Goal: Participate in discussion: Engage in conversation with other users on a specific topic

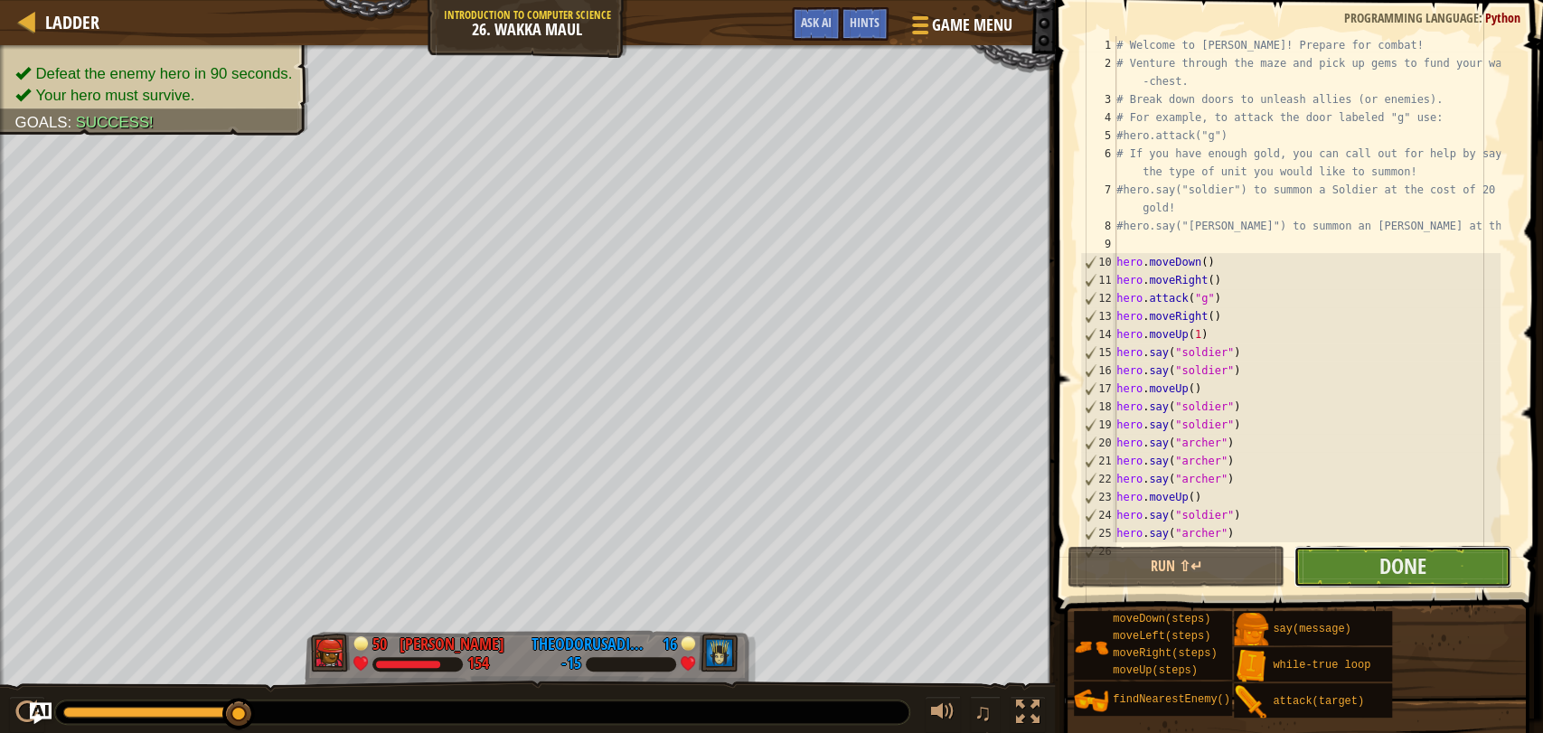
click at [1341, 552] on button "Done" at bounding box center [1402, 567] width 217 height 42
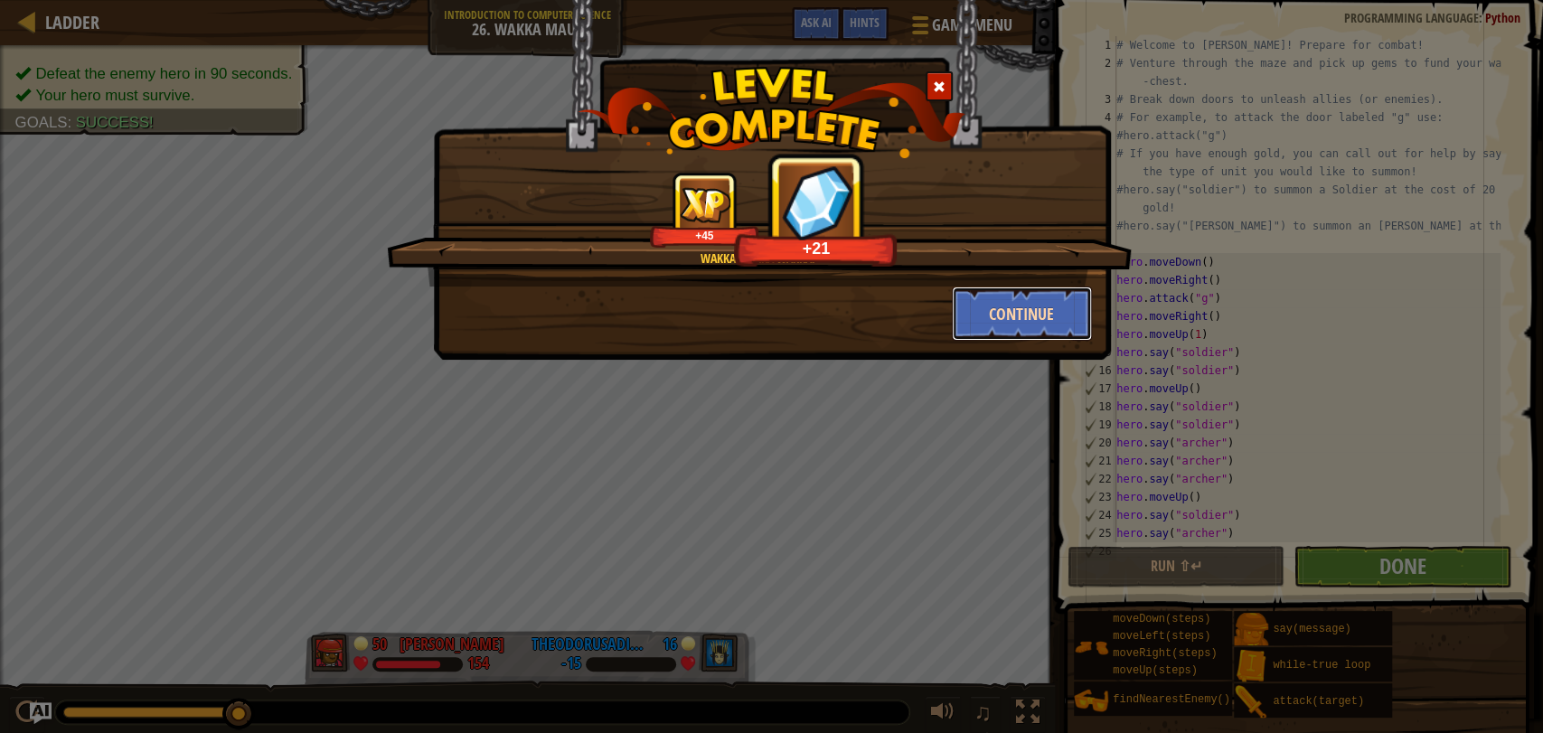
click at [986, 306] on button "Continue" at bounding box center [1022, 314] width 140 height 54
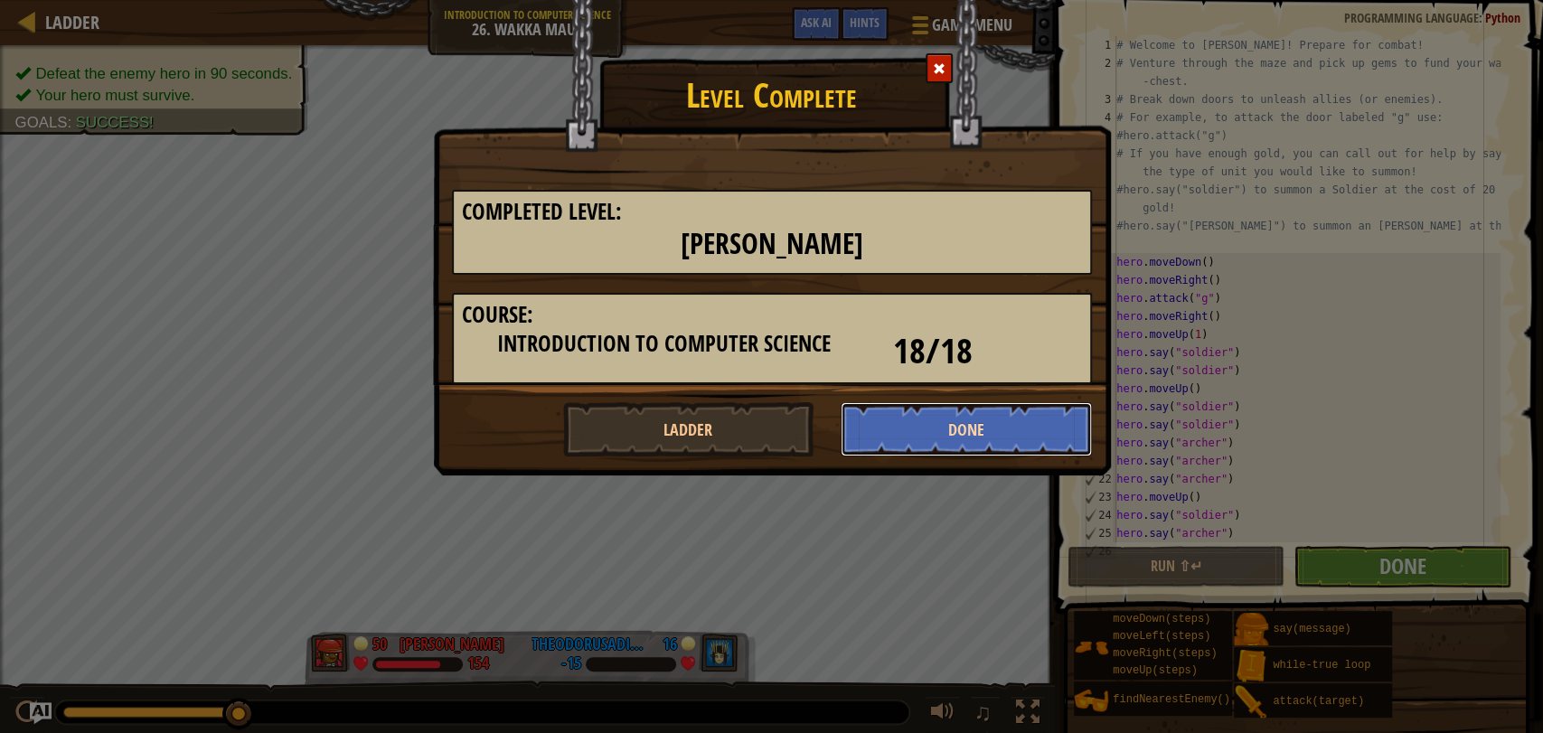
click at [924, 429] on button "Done" at bounding box center [966, 429] width 251 height 54
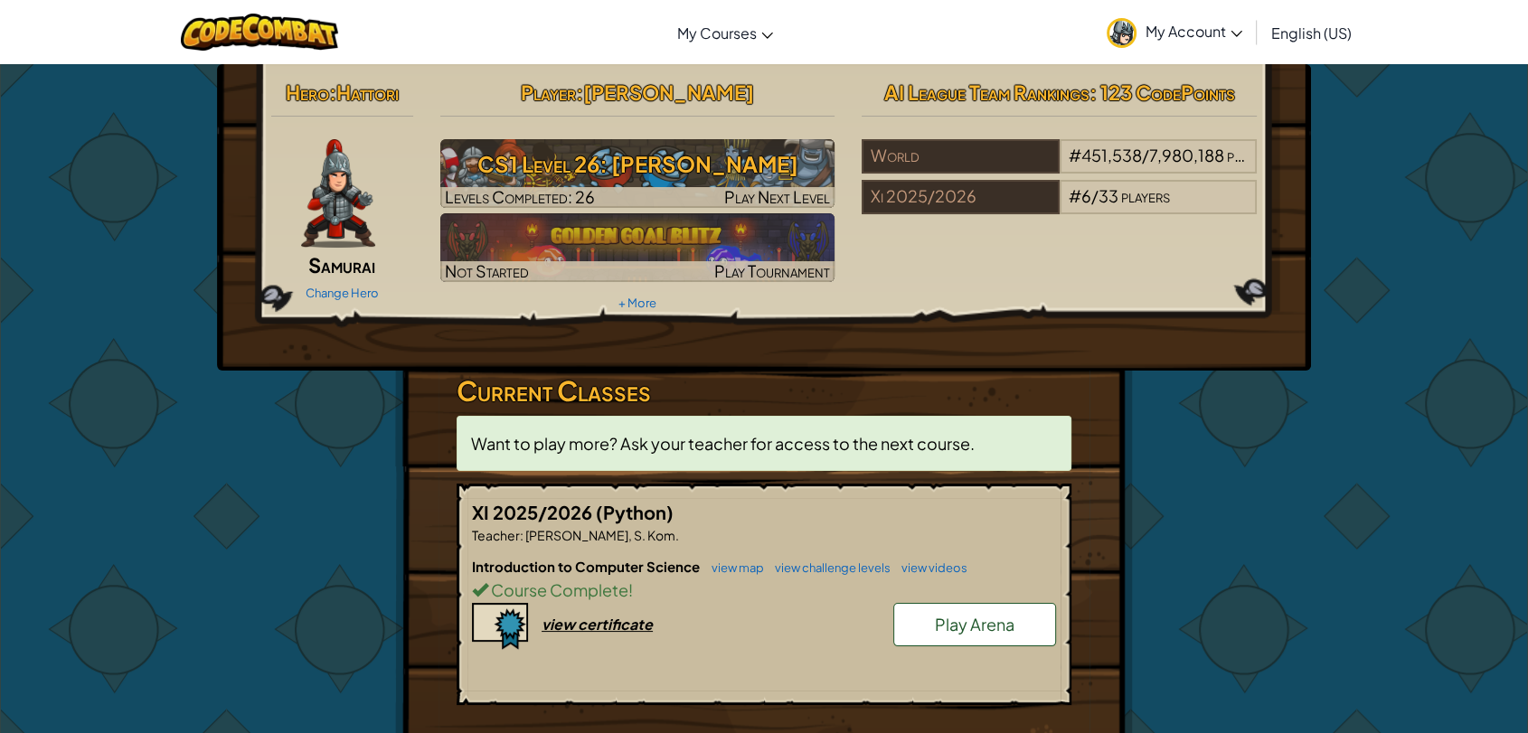
click at [962, 623] on span "Play Arena" at bounding box center [975, 624] width 80 height 21
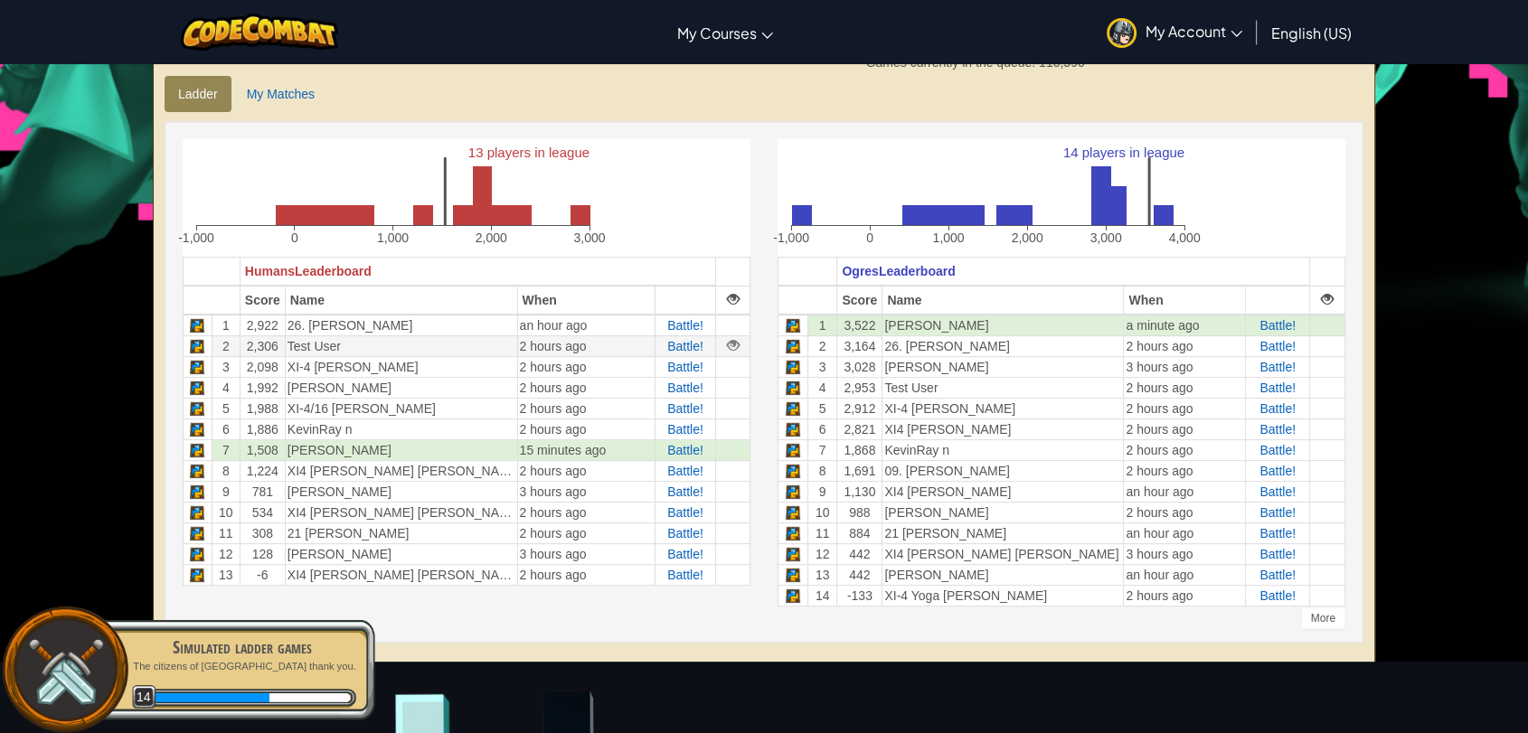
scroll to position [401, 0]
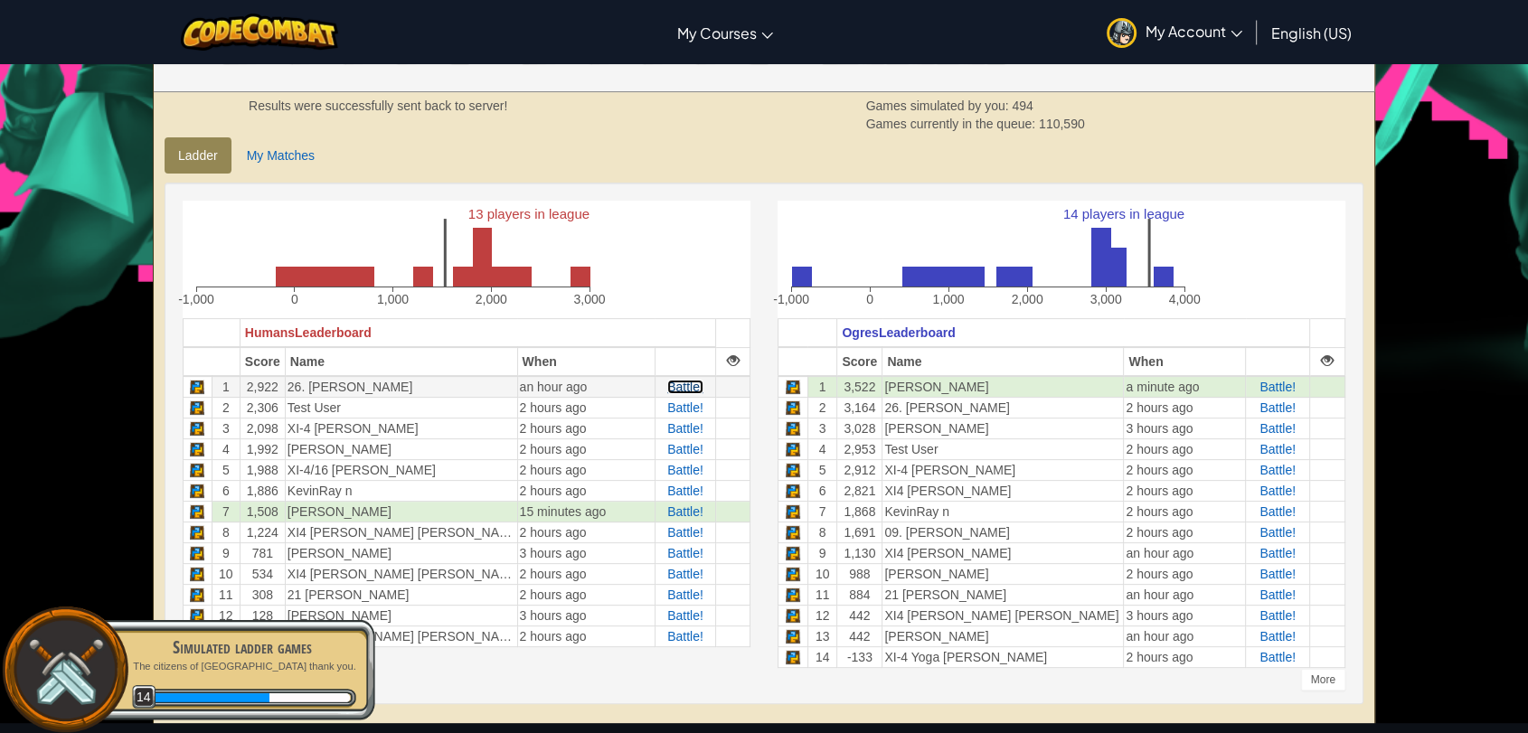
click at [683, 391] on span "Battle!" at bounding box center [685, 387] width 36 height 14
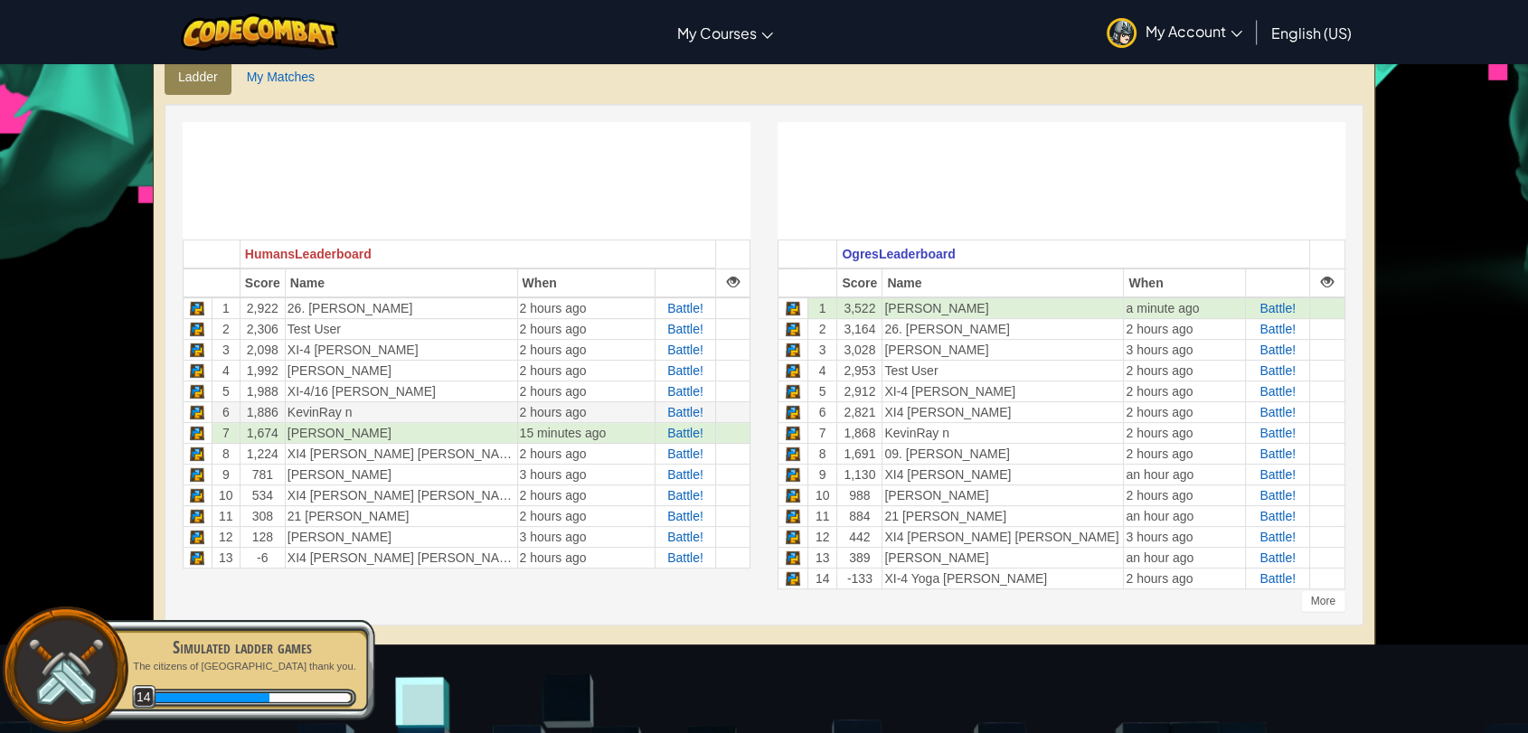
scroll to position [502, 0]
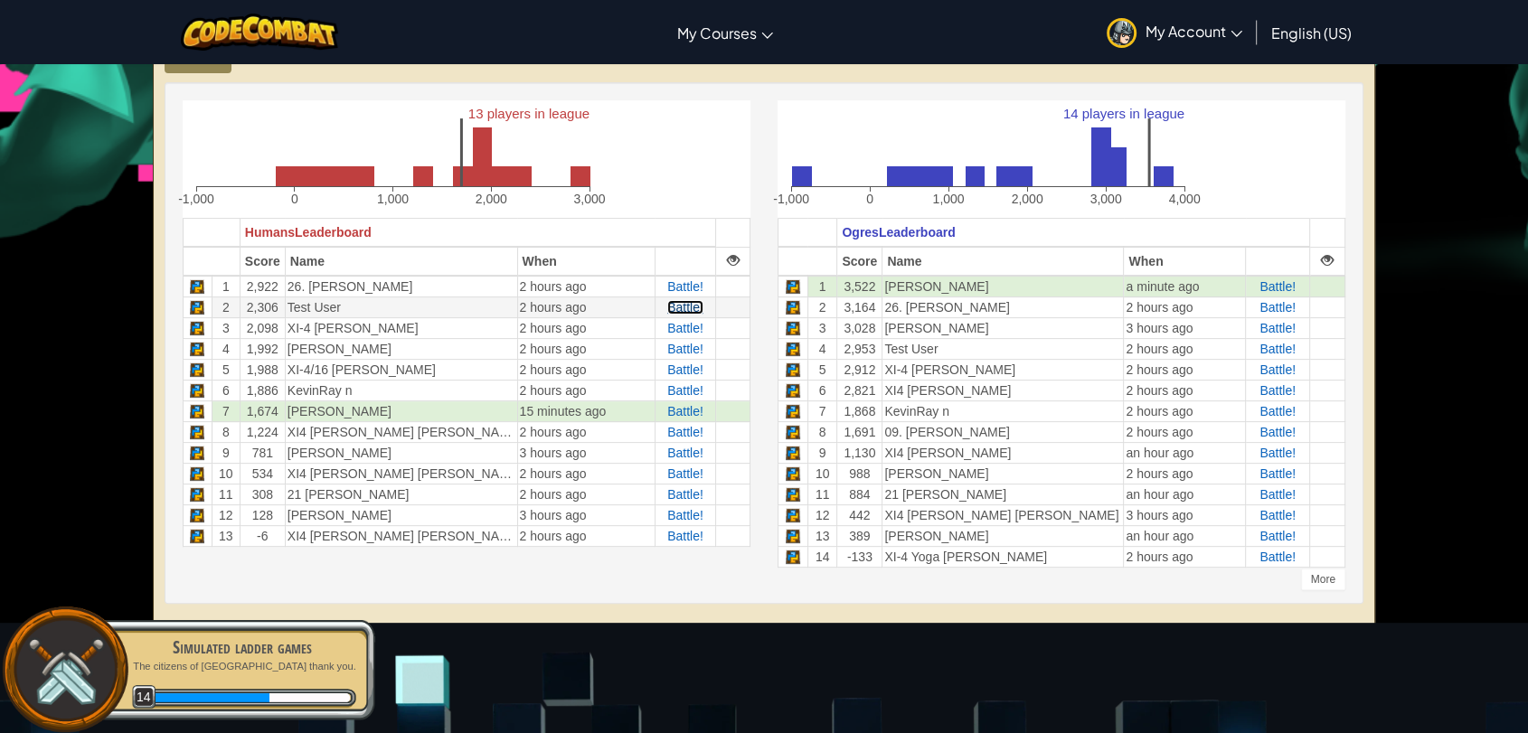
click at [682, 312] on span "Battle!" at bounding box center [685, 307] width 36 height 14
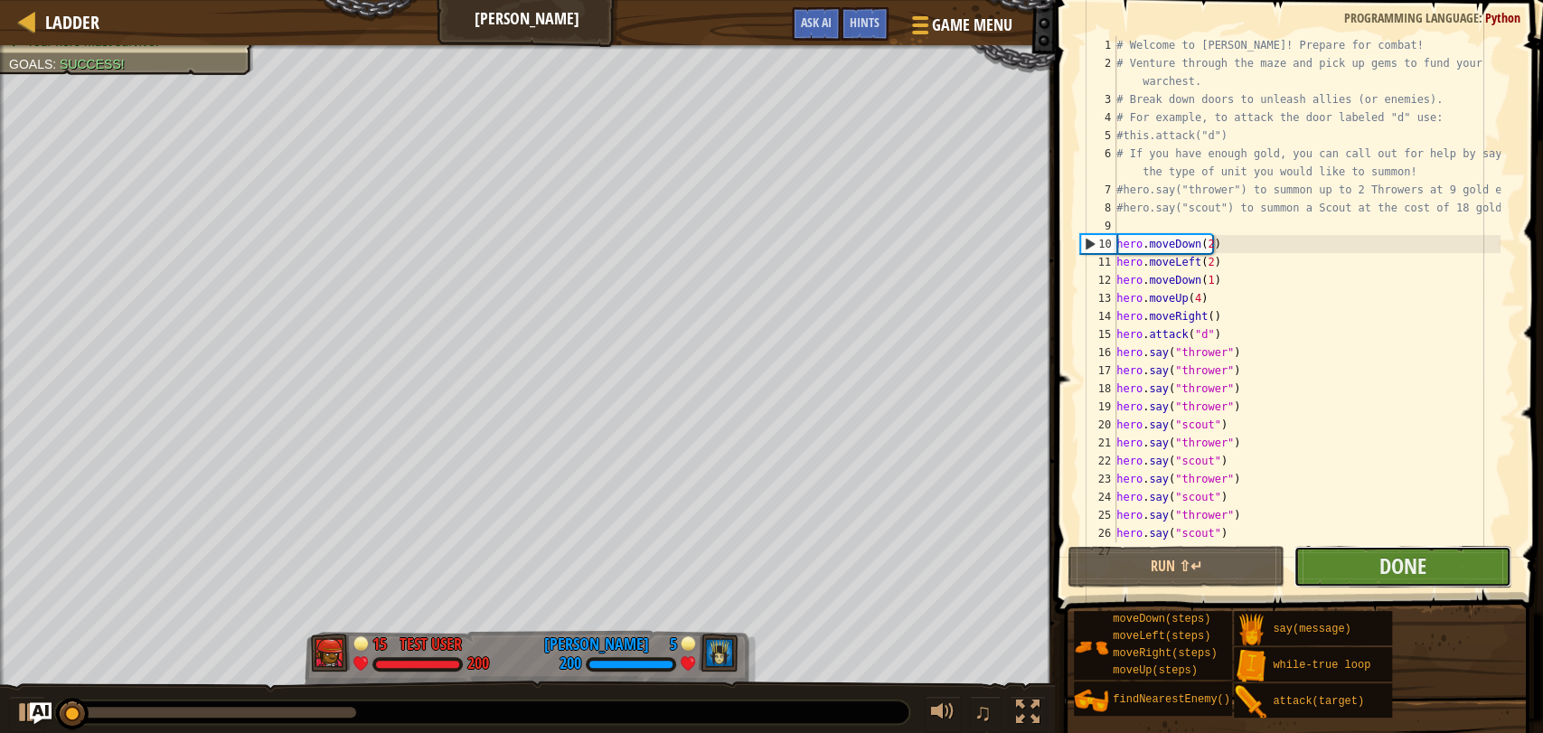
click at [1353, 546] on button "Done" at bounding box center [1402, 567] width 217 height 42
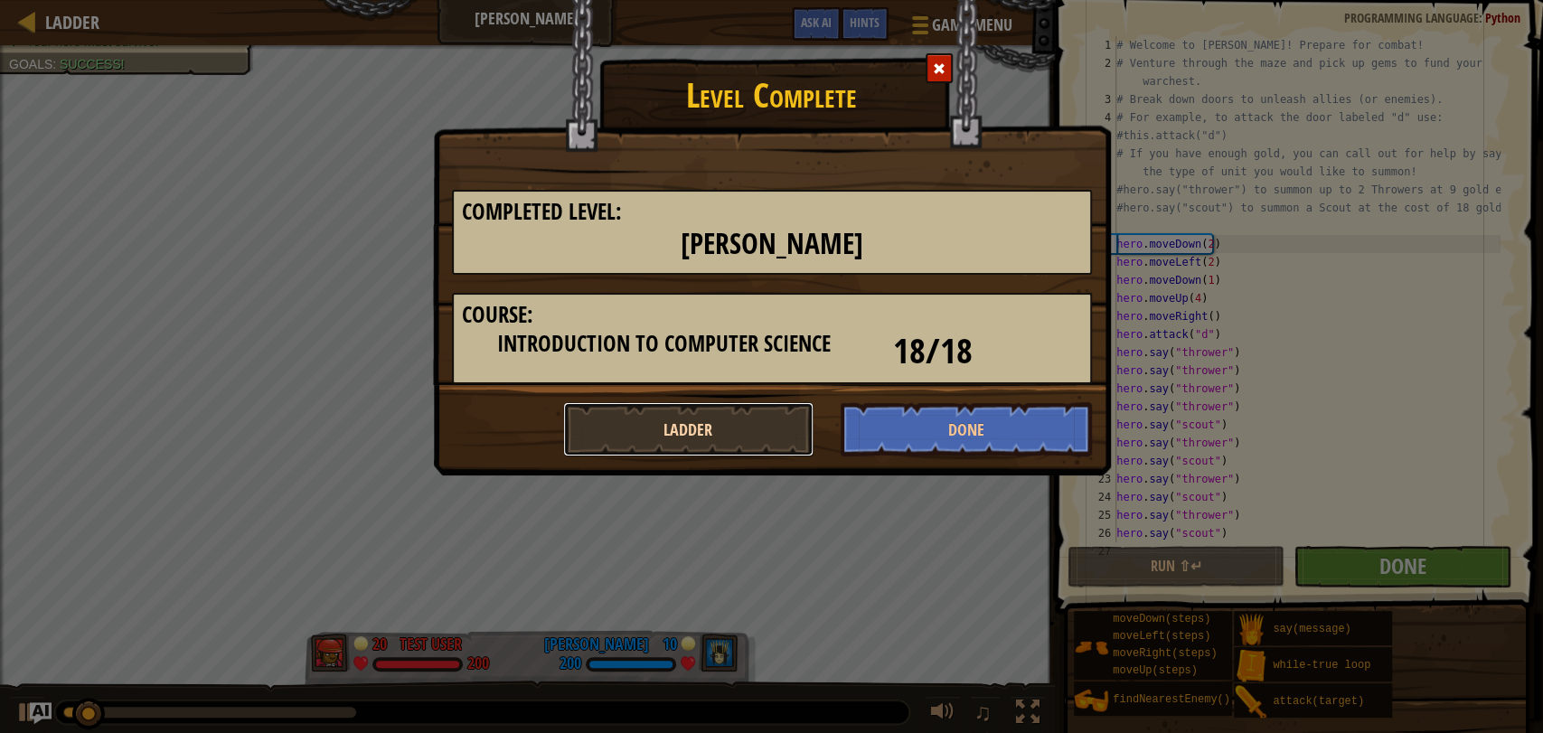
click at [749, 429] on button "Ladder" at bounding box center [688, 429] width 251 height 54
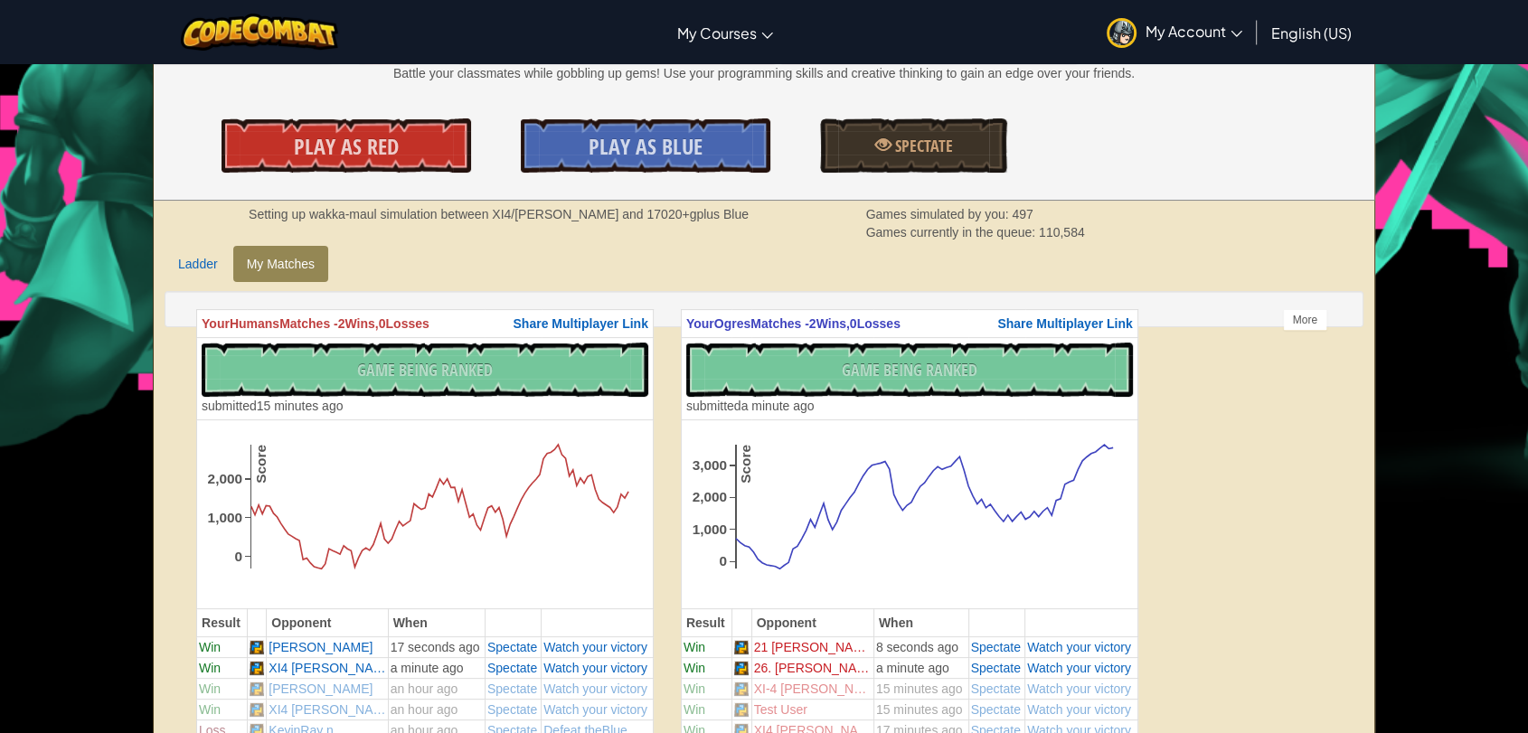
scroll to position [338, 0]
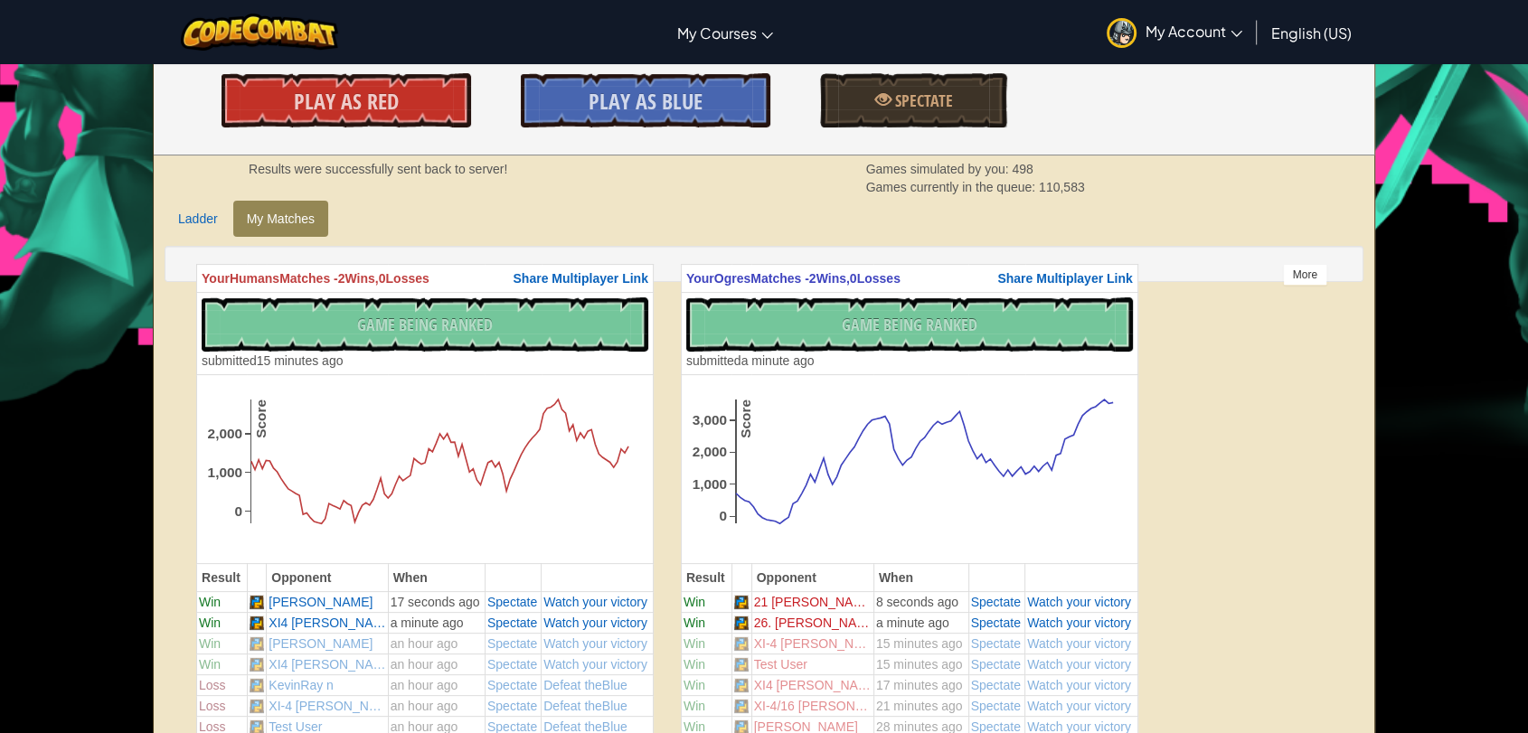
click at [1304, 270] on div "More" at bounding box center [1305, 275] width 44 height 22
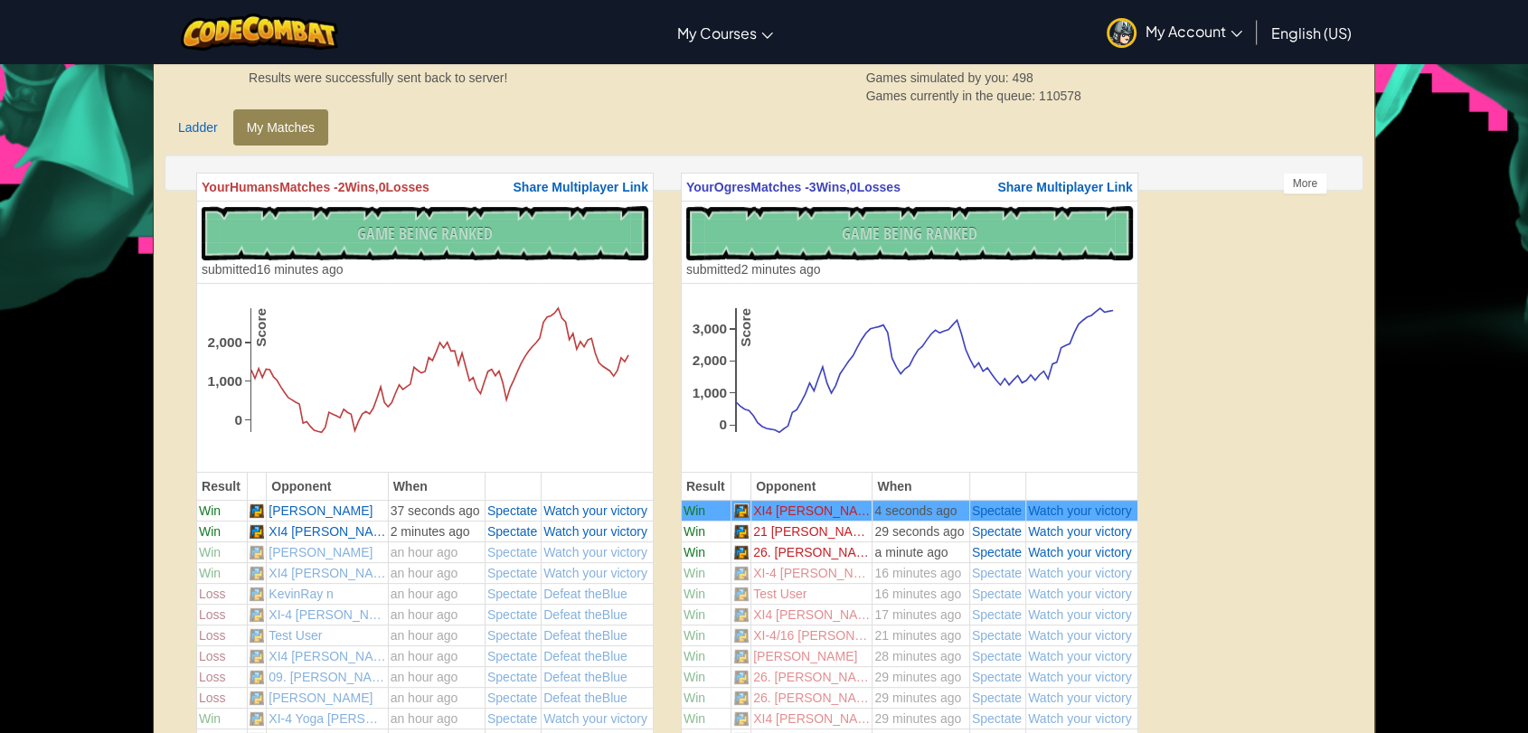
scroll to position [439, 0]
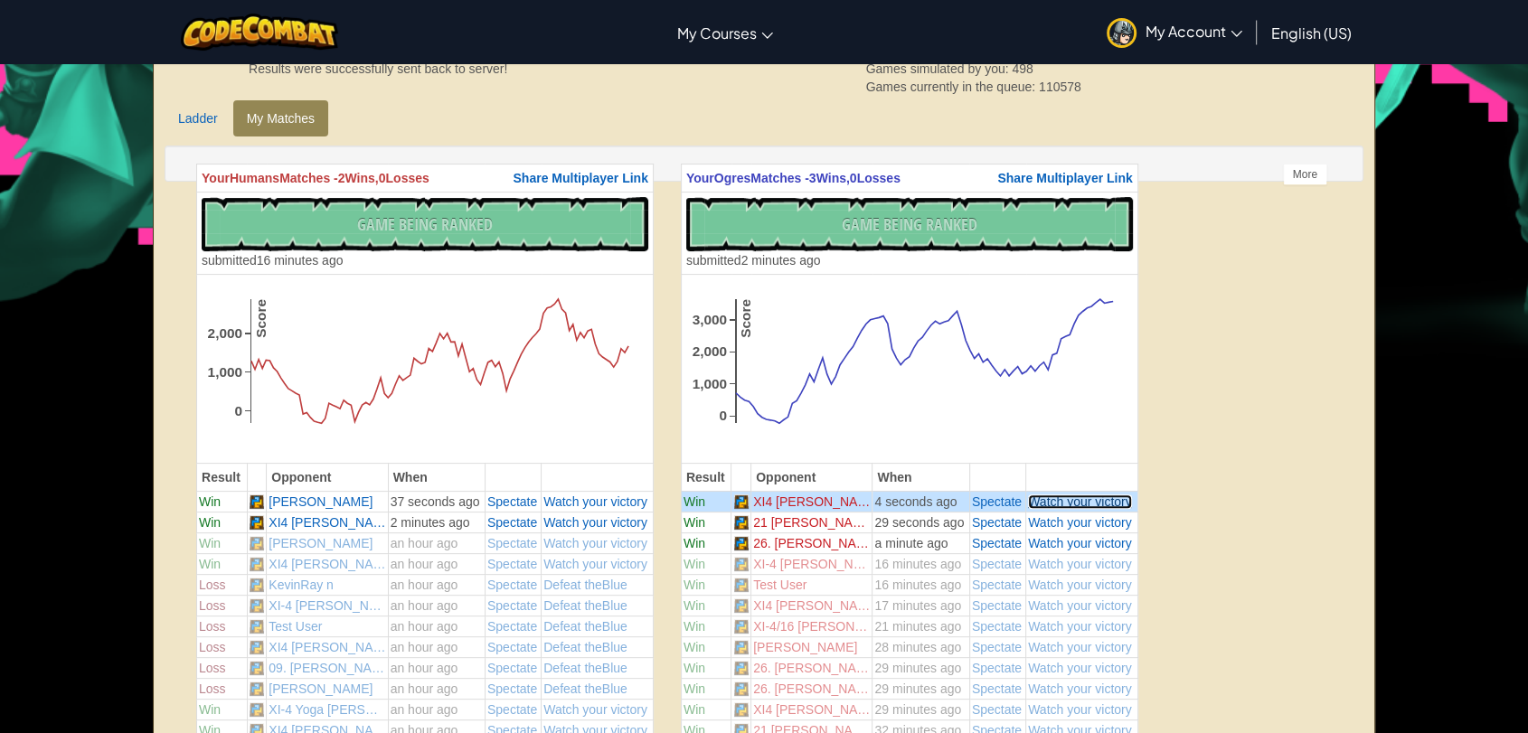
click at [1070, 500] on span "Watch your victory" at bounding box center [1080, 502] width 104 height 14
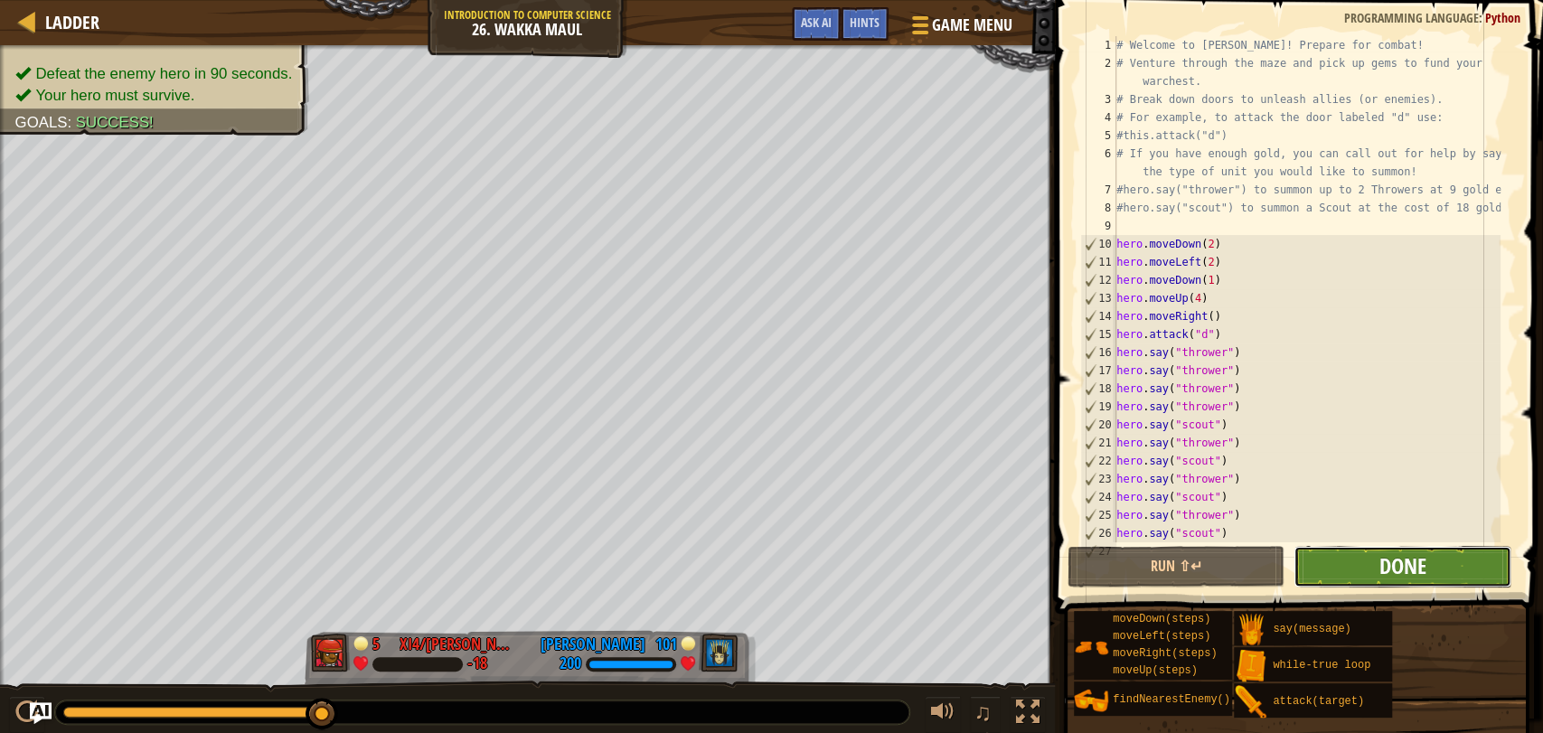
click at [1393, 572] on span "Done" at bounding box center [1402, 566] width 47 height 29
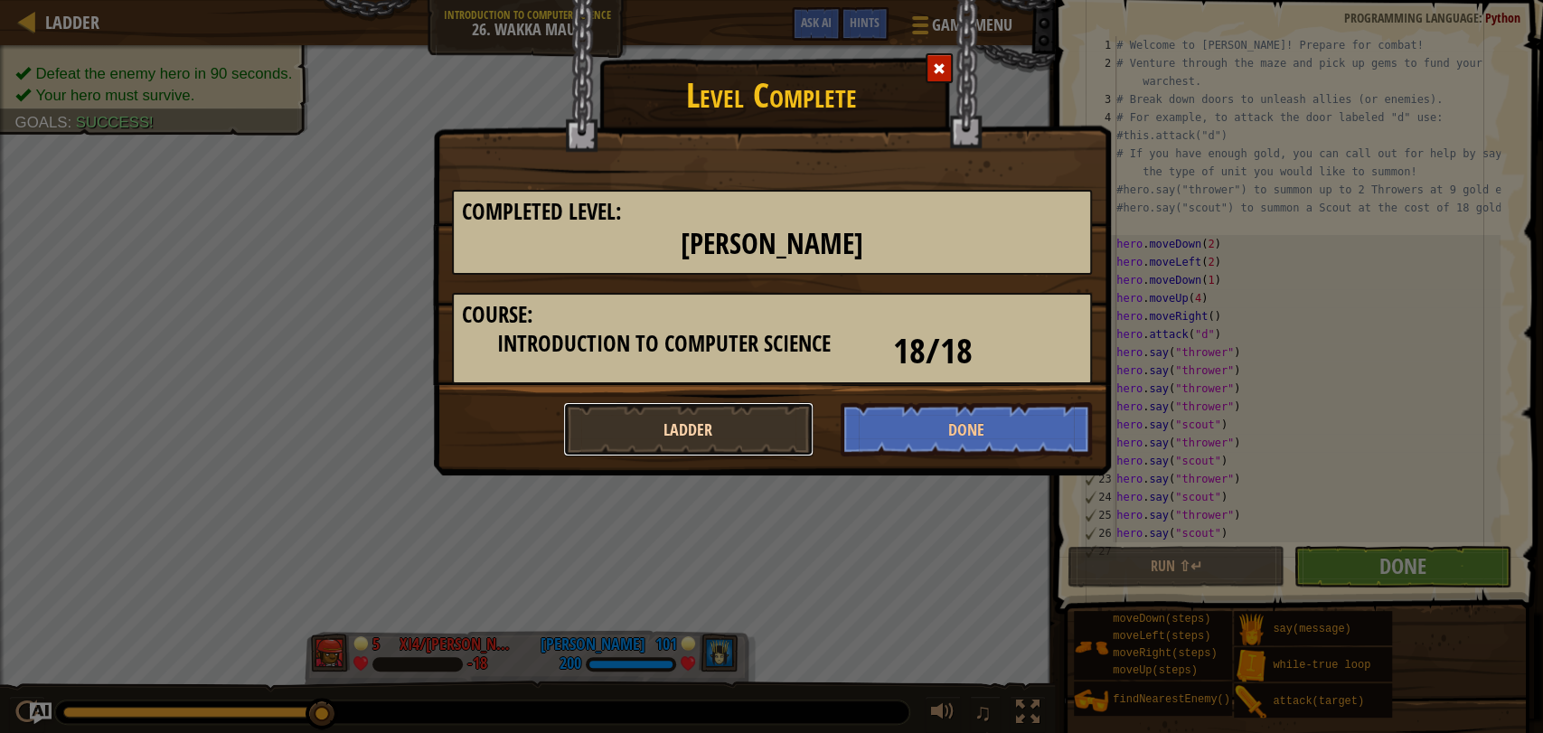
click at [748, 414] on button "Ladder" at bounding box center [688, 429] width 251 height 54
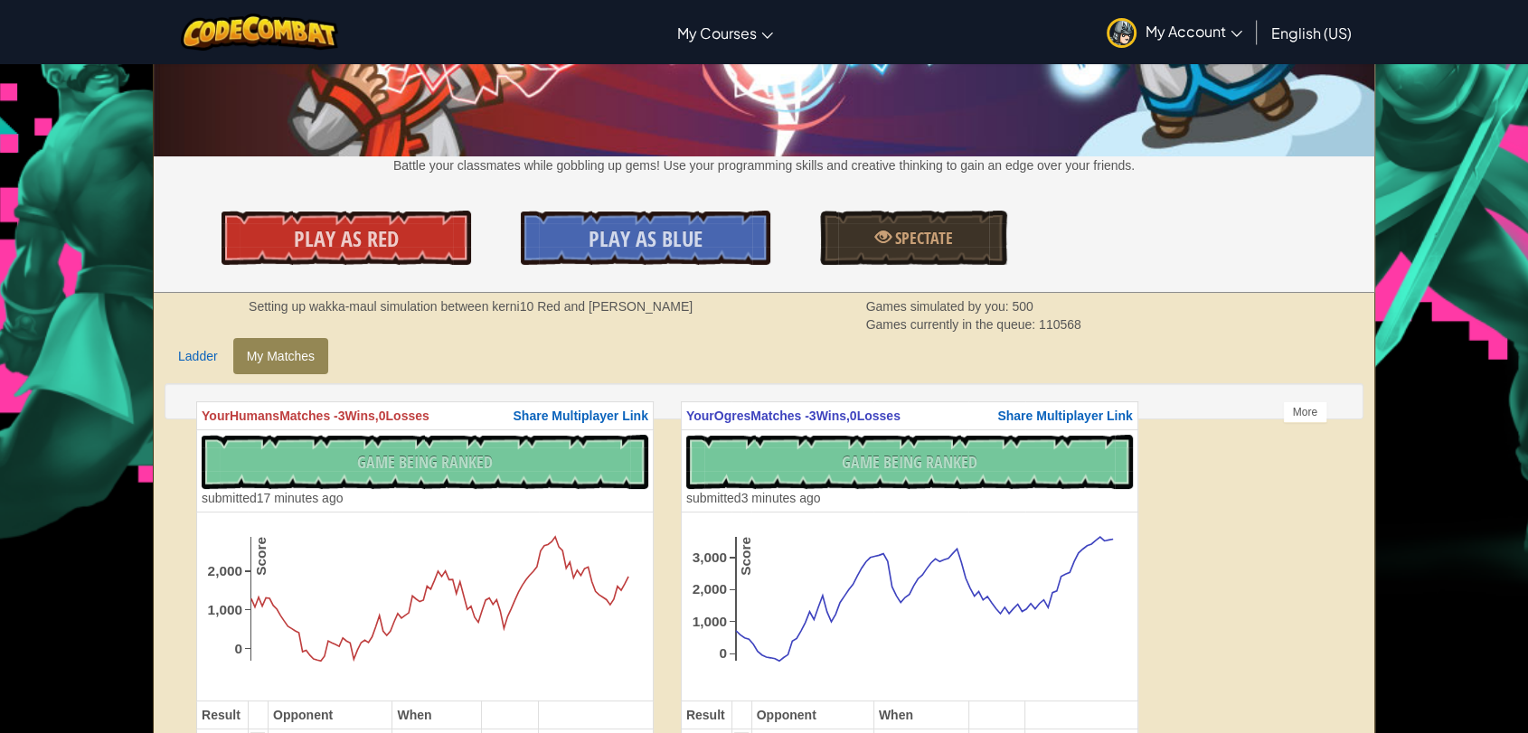
scroll to position [301, 0]
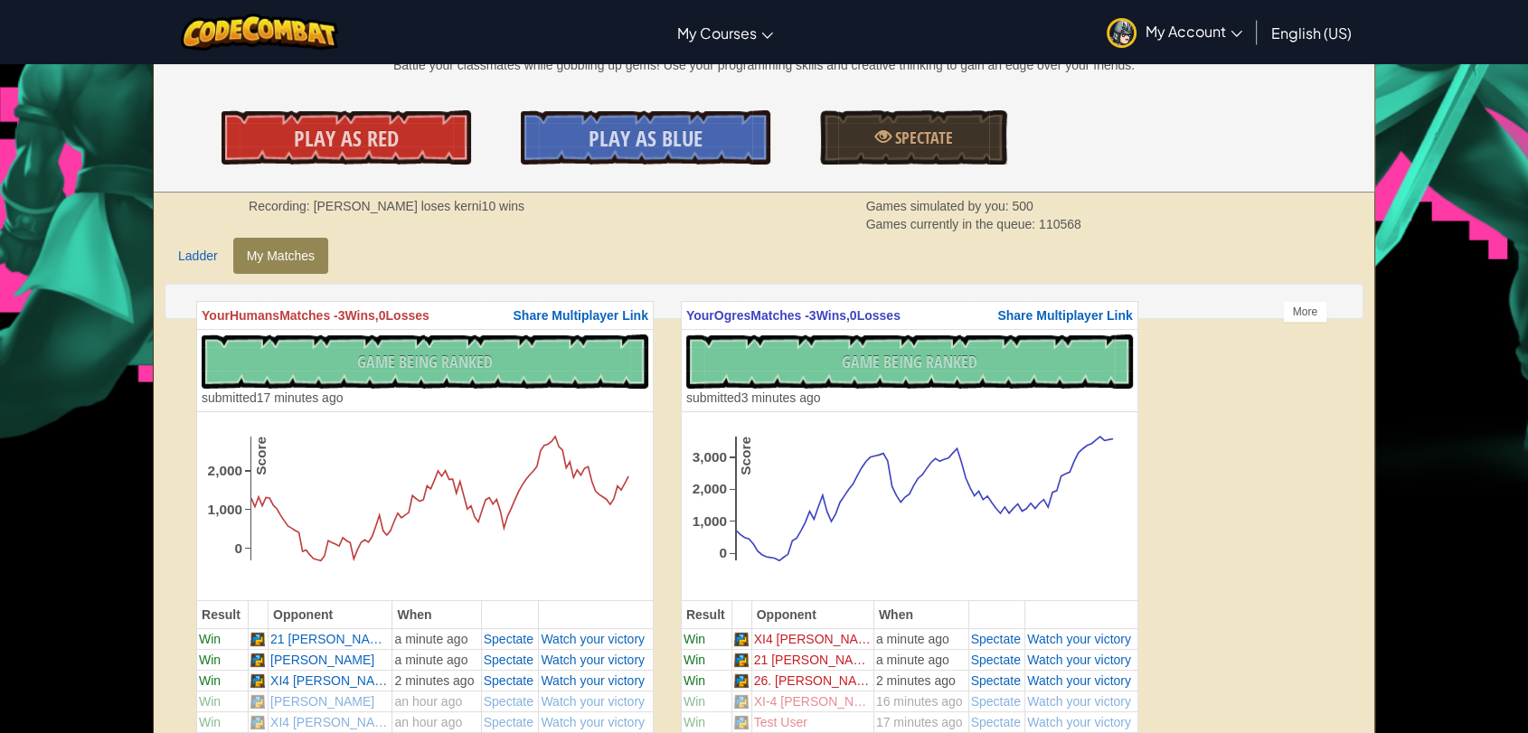
click at [168, 233] on div "Recording: [PERSON_NAME] loses kerni10 wins Games simulated by you: 500 Games c…" at bounding box center [764, 215] width 1221 height 45
click at [181, 244] on link "Ladder" at bounding box center [198, 256] width 67 height 36
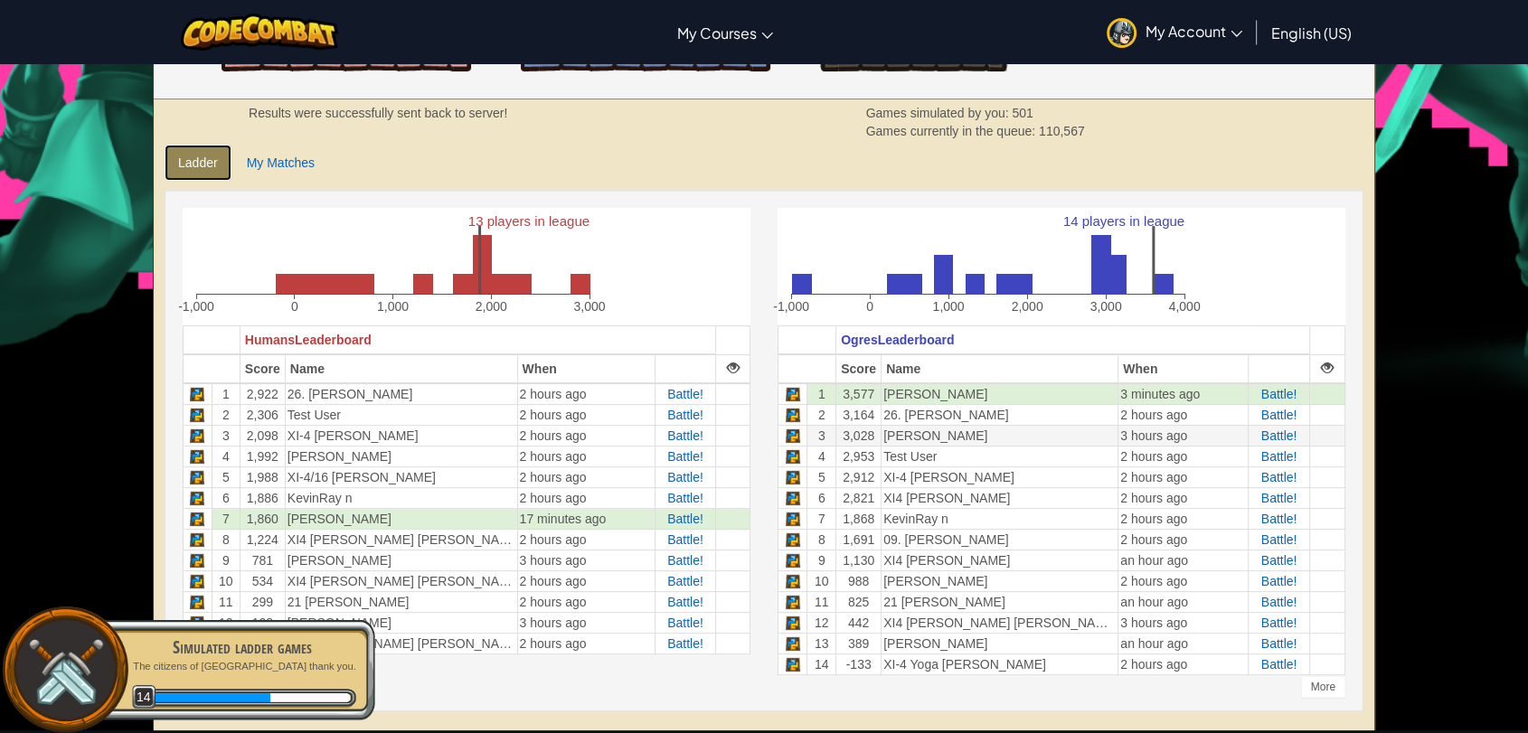
scroll to position [401, 0]
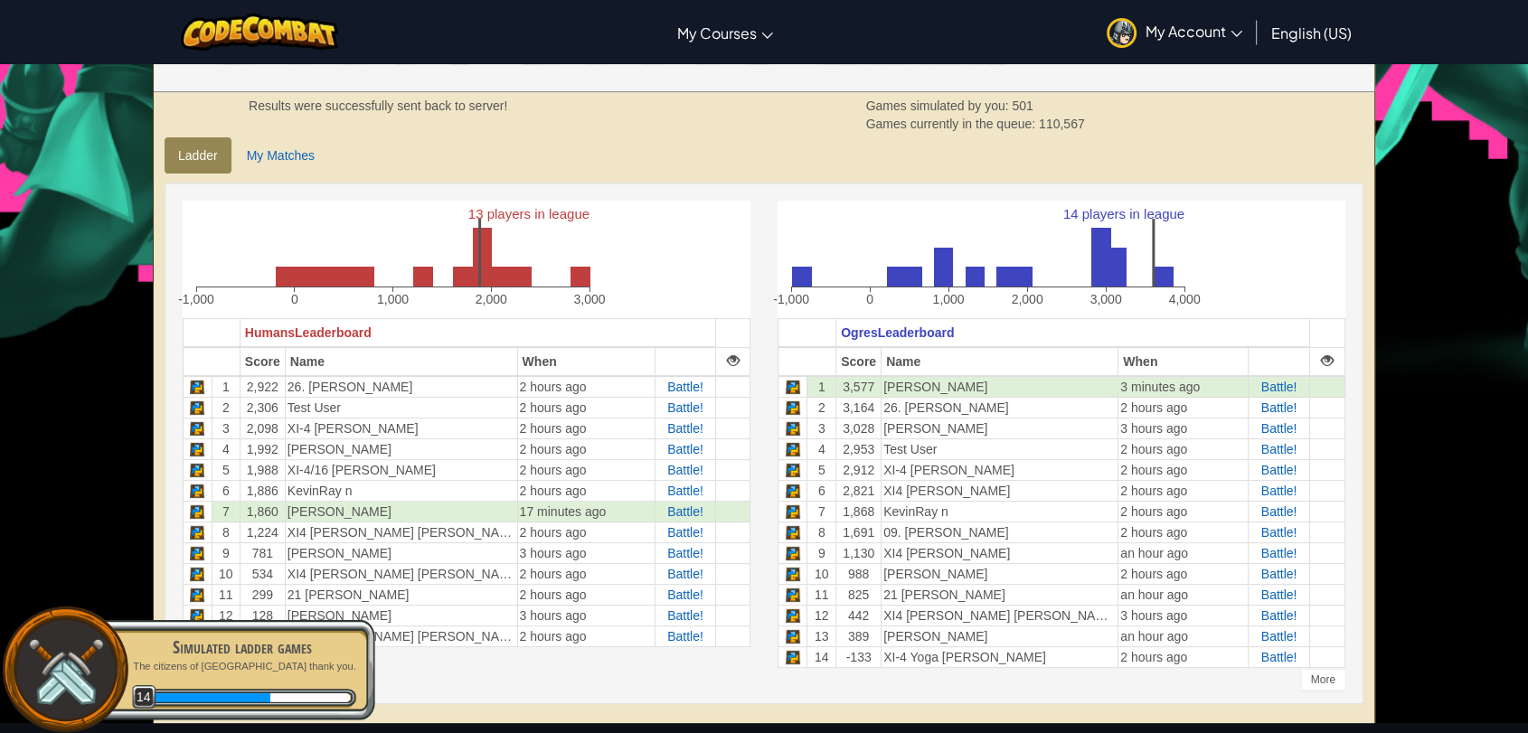
click at [271, 679] on div "Simulated ladder games The citizens of [GEOGRAPHIC_DATA] thank you. 14" at bounding box center [232, 669] width 285 height 101
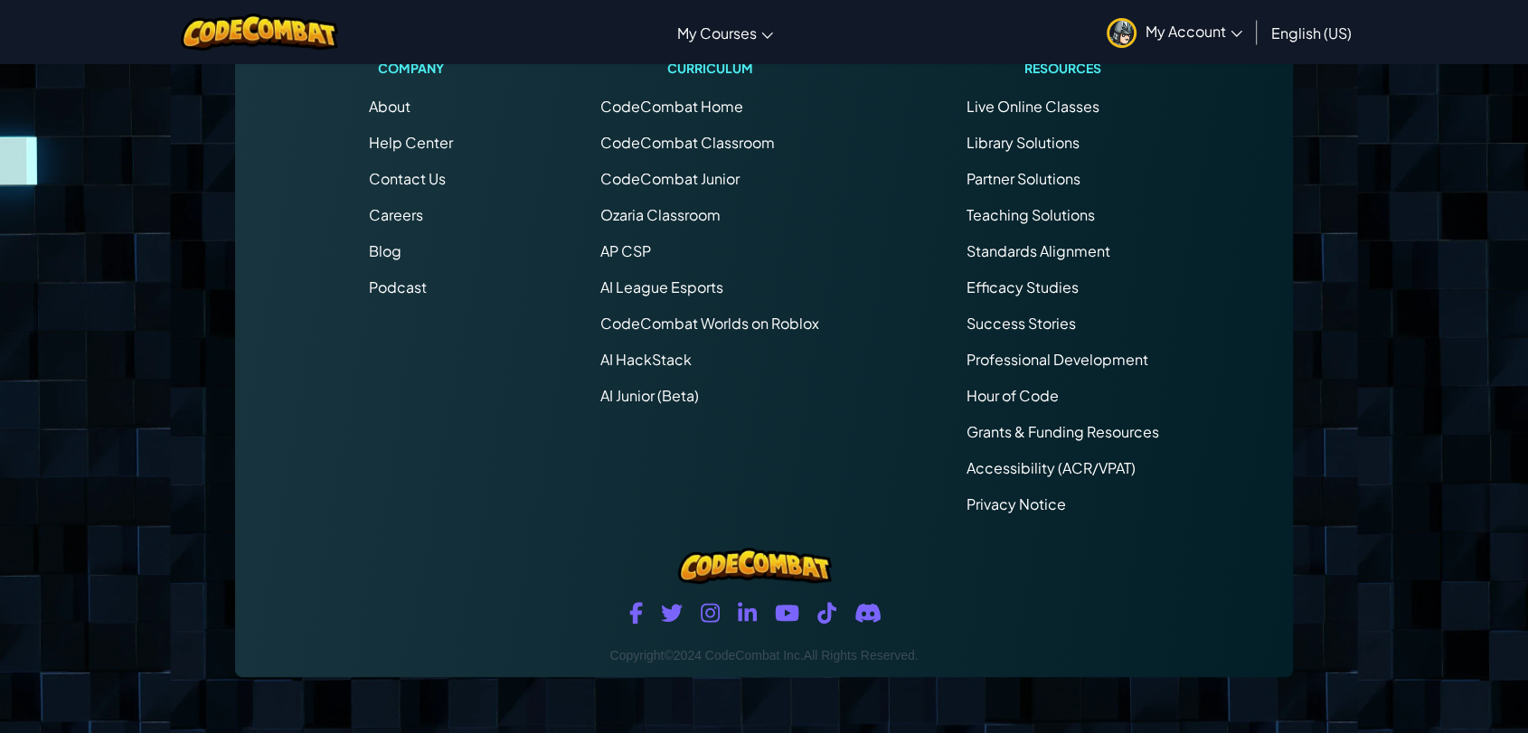
scroll to position [560, 0]
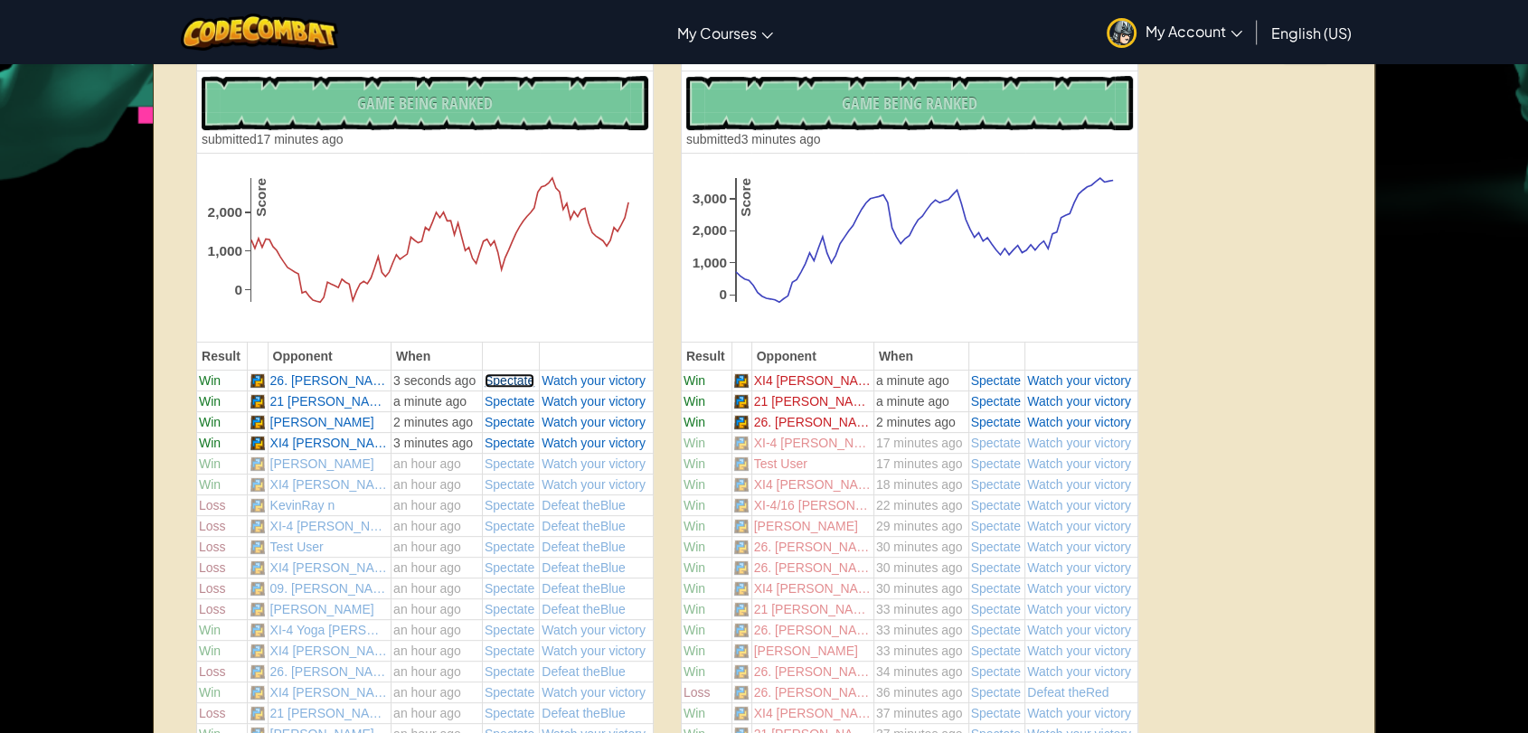
click at [500, 381] on span "Spectate" at bounding box center [510, 380] width 50 height 14
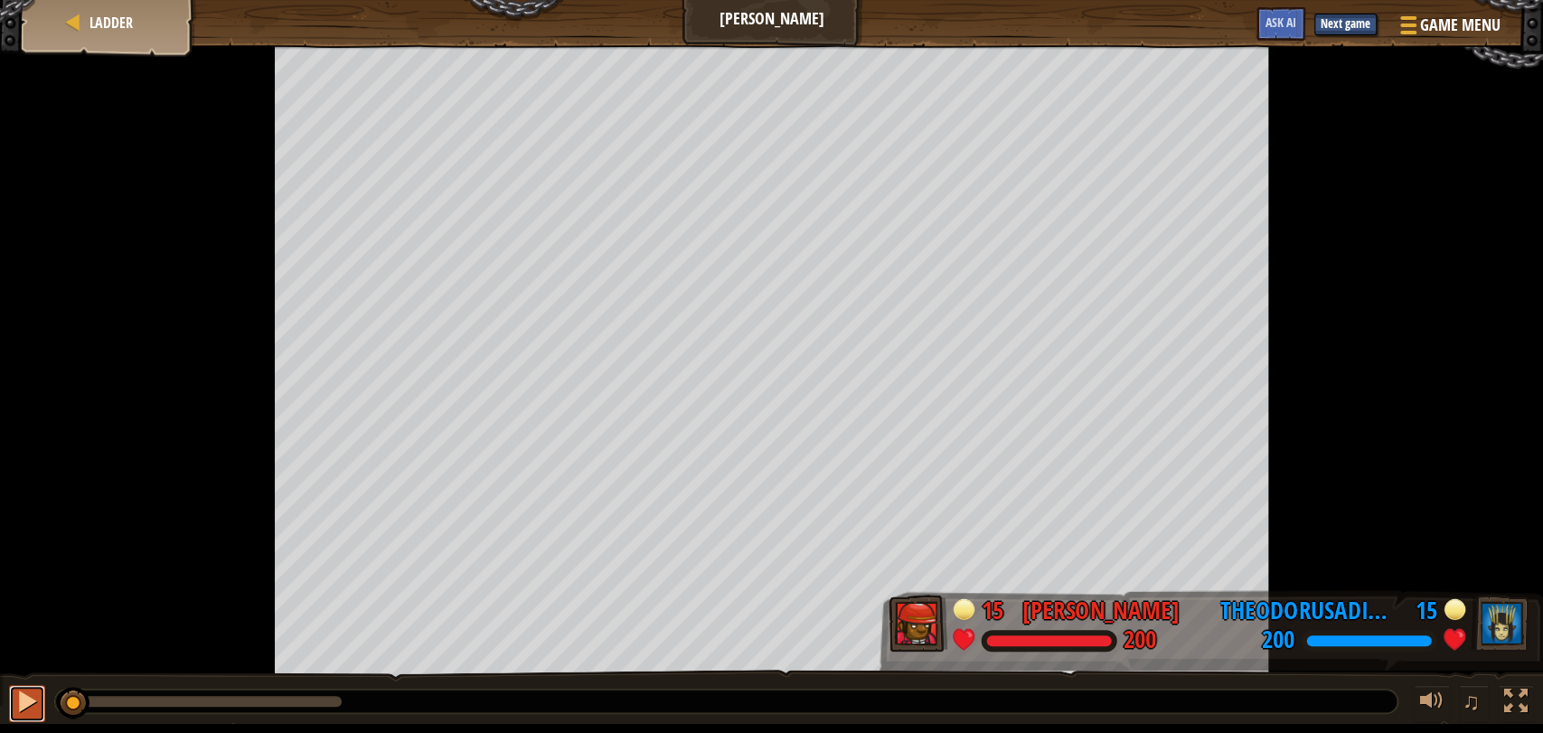
click at [13, 702] on button at bounding box center [27, 703] width 36 height 37
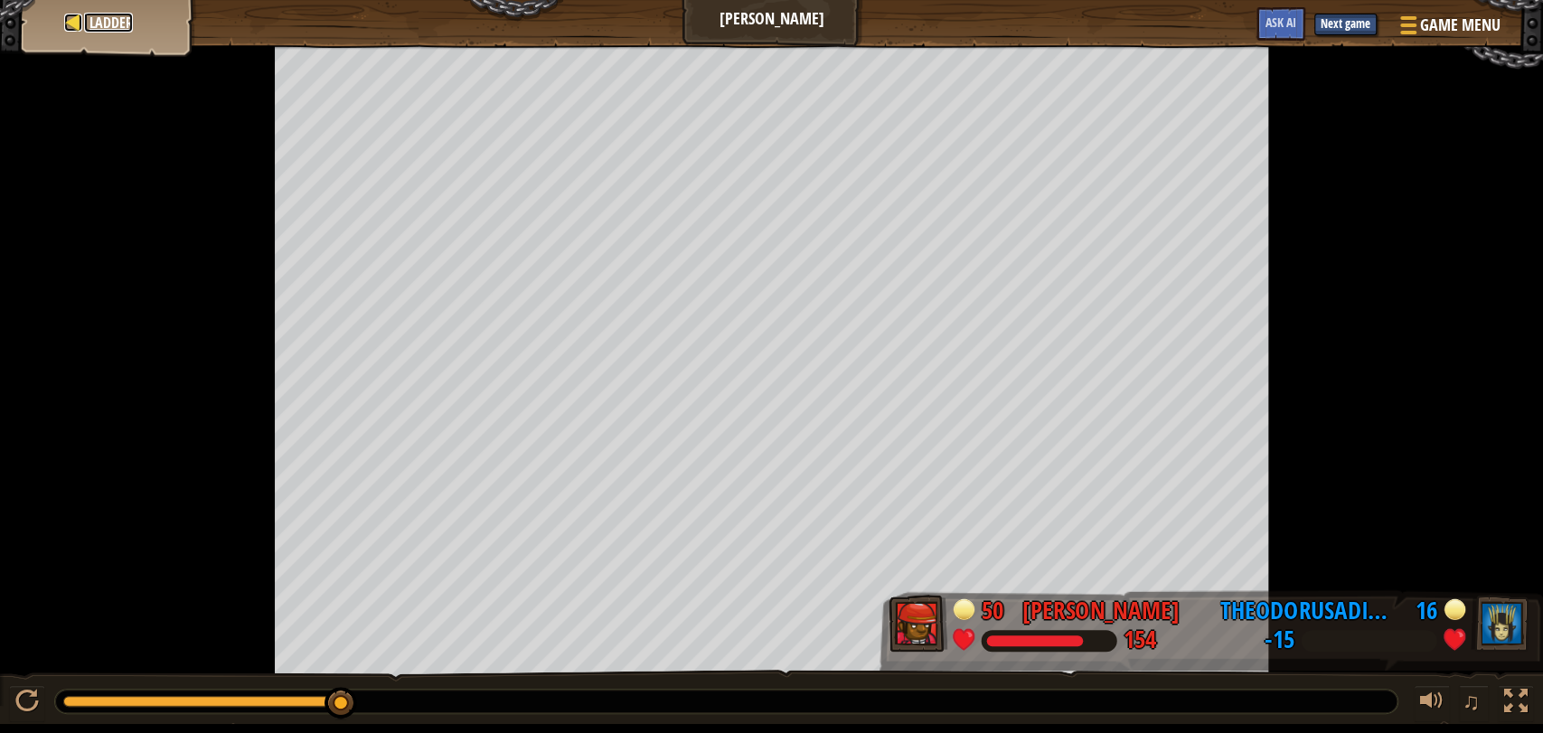
click at [98, 17] on span "Ladder" at bounding box center [111, 23] width 43 height 20
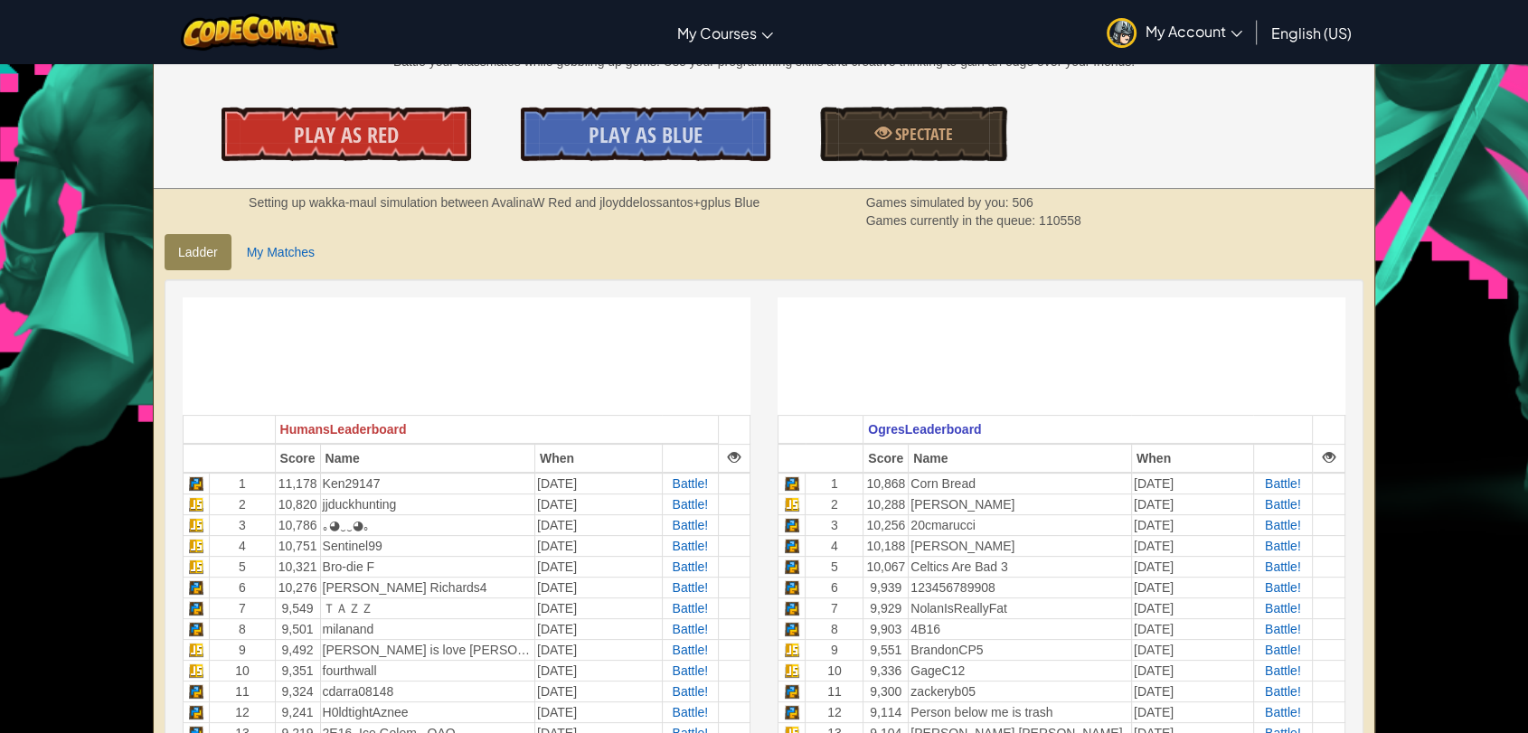
scroll to position [301, 0]
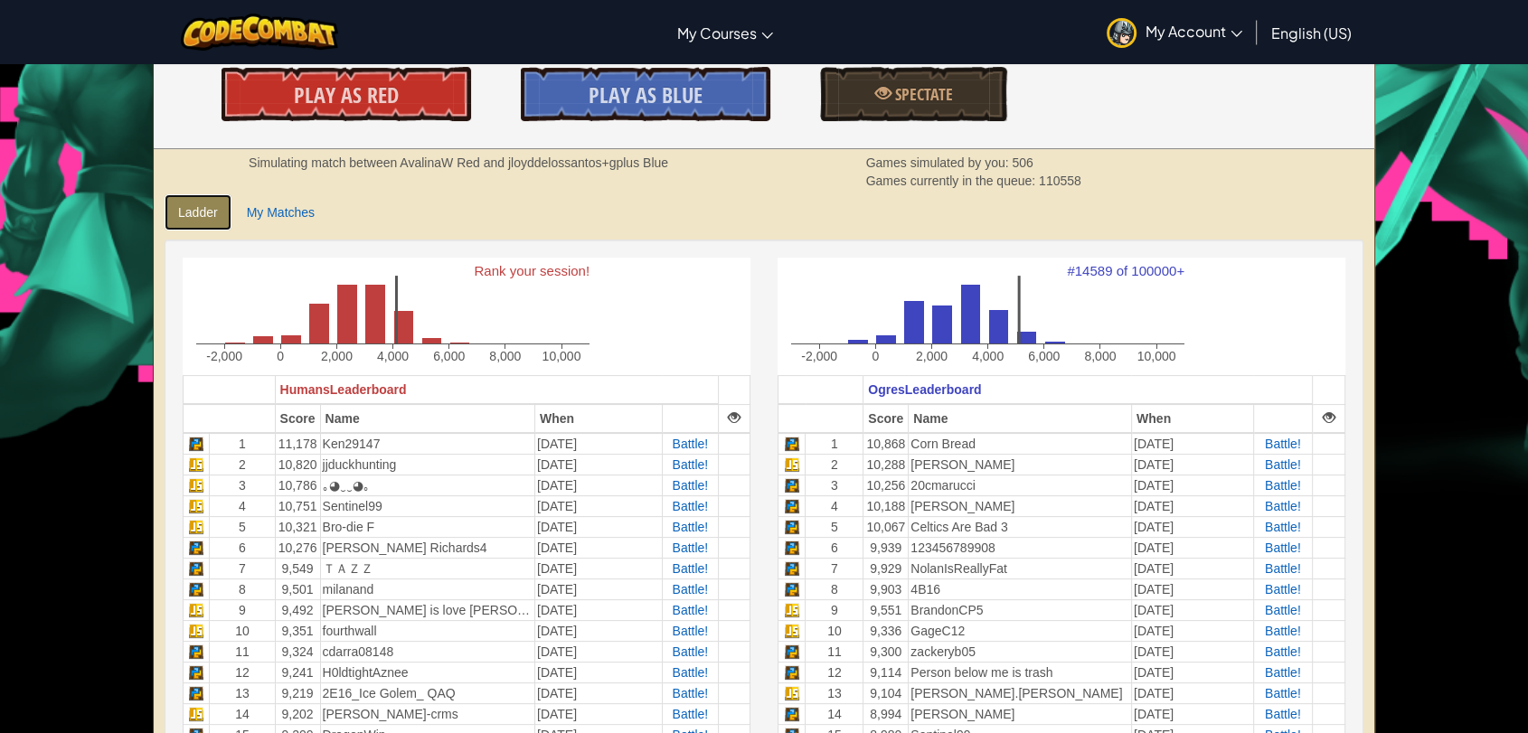
click at [217, 219] on link "Ladder" at bounding box center [198, 212] width 67 height 36
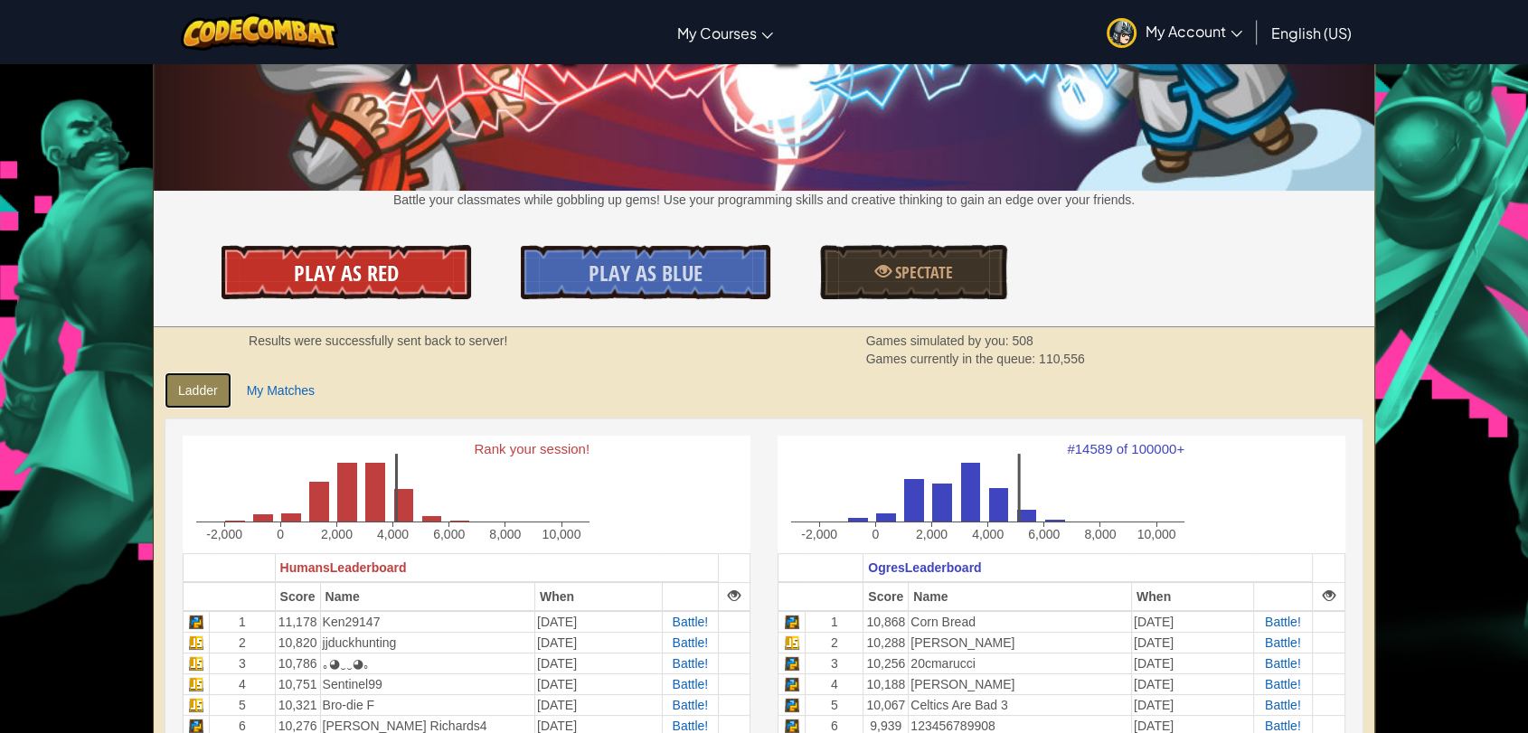
scroll to position [100, 0]
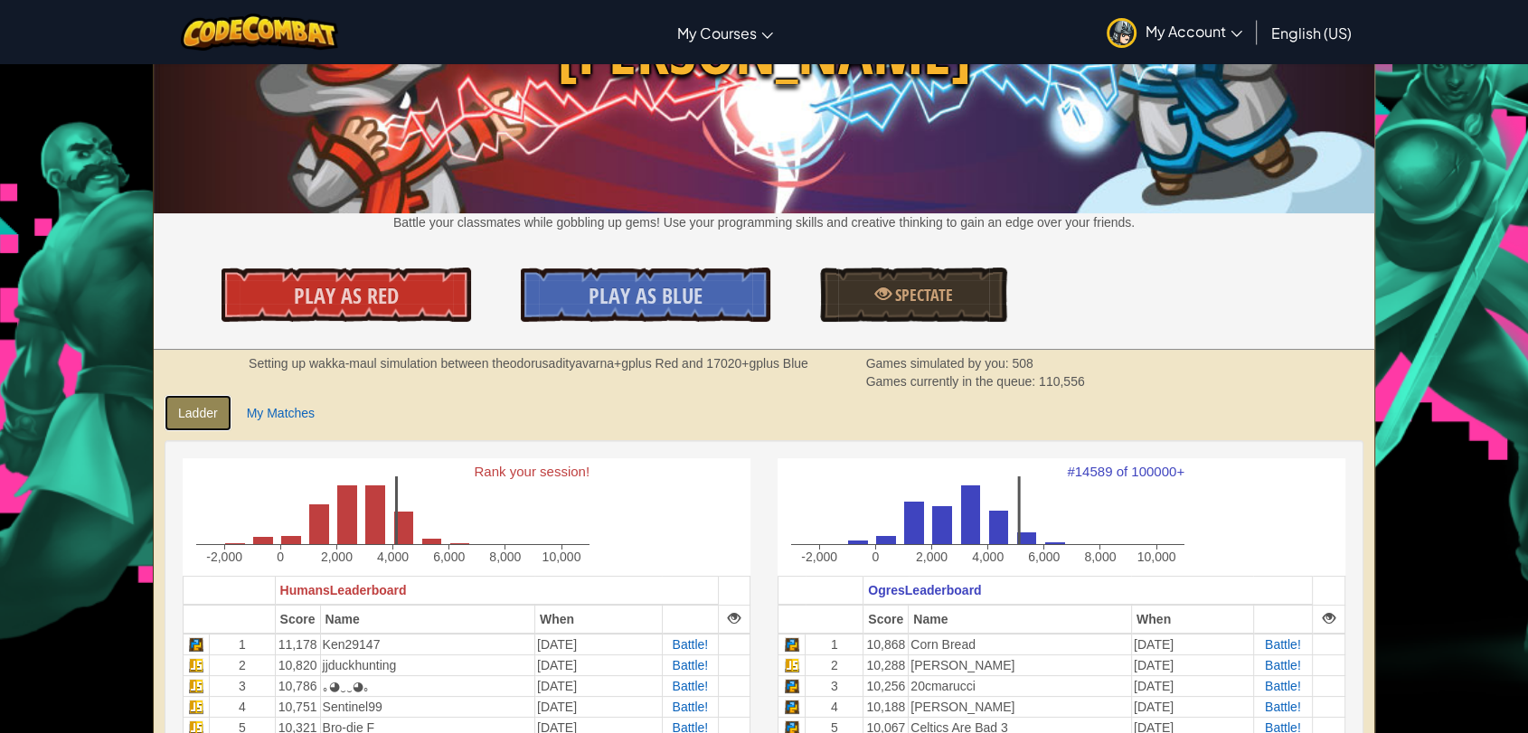
click at [190, 422] on link "Ladder" at bounding box center [198, 413] width 67 height 36
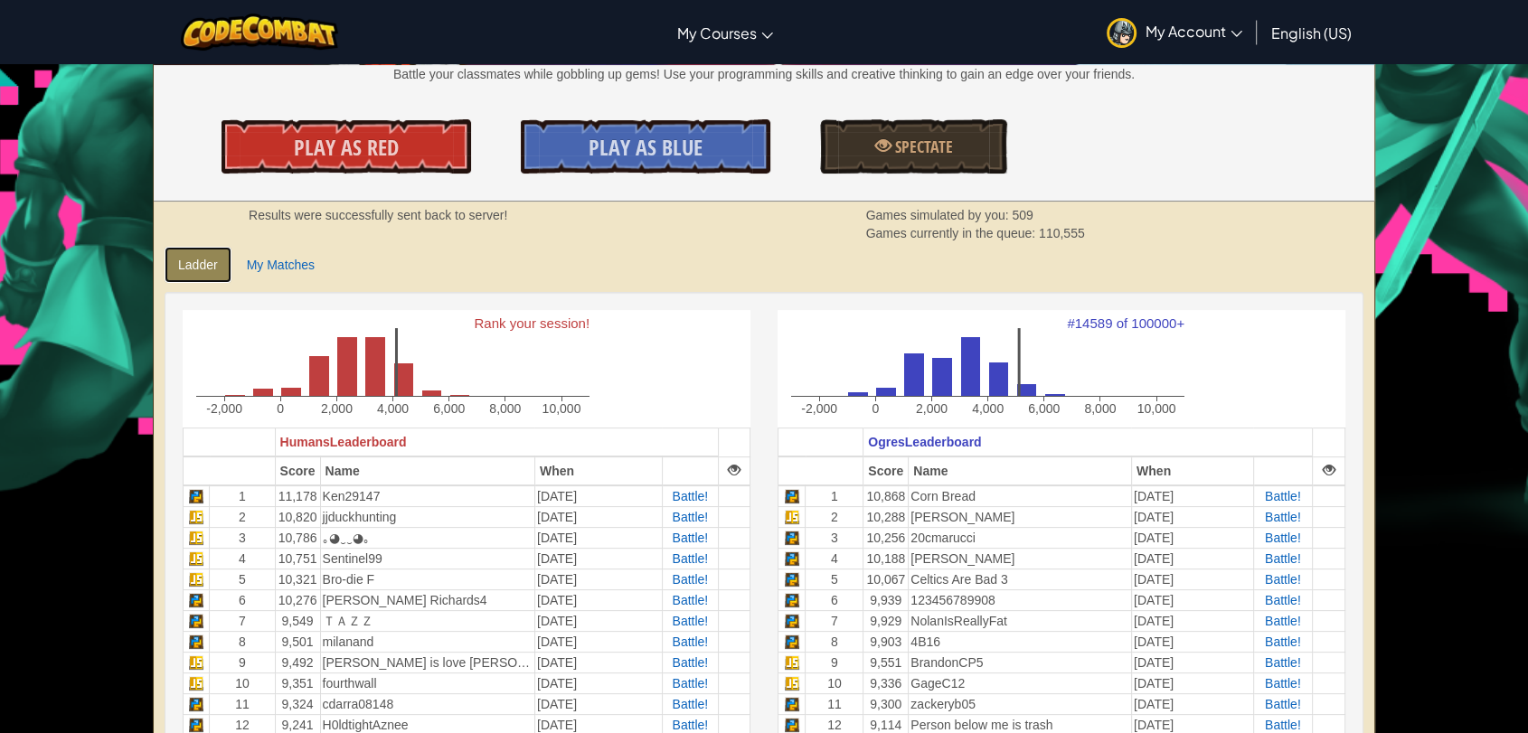
scroll to position [201, 0]
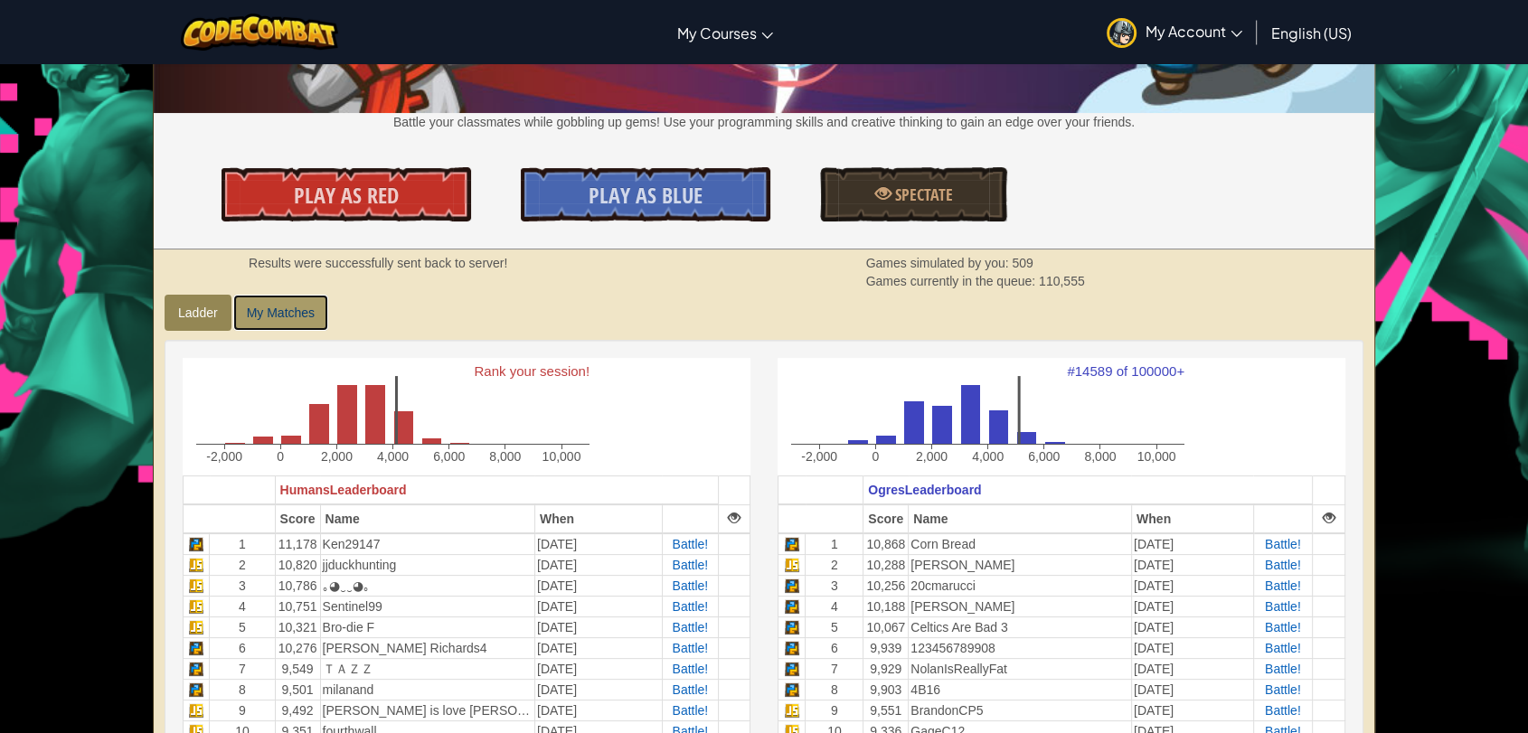
click at [290, 316] on link "My Matches" at bounding box center [280, 313] width 95 height 36
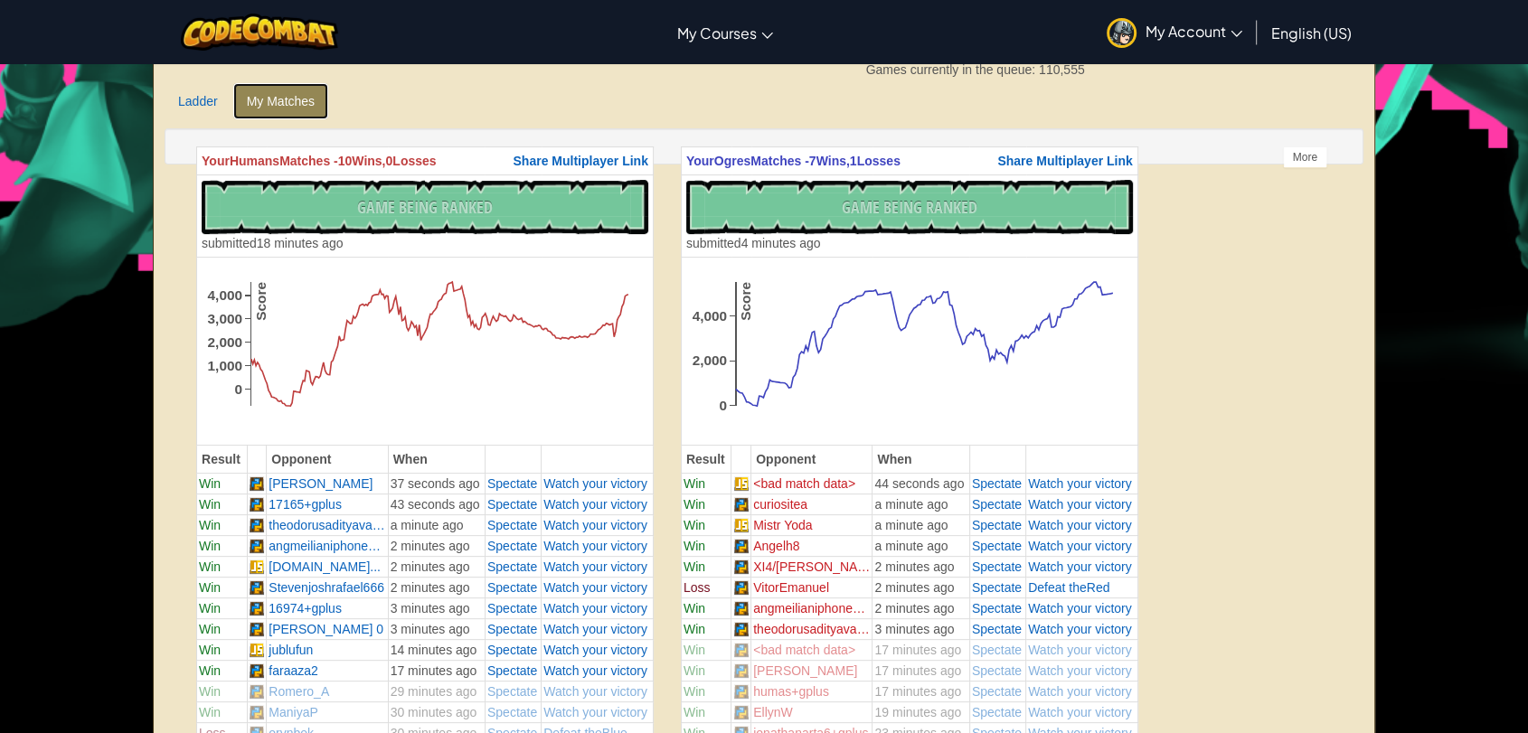
scroll to position [401, 0]
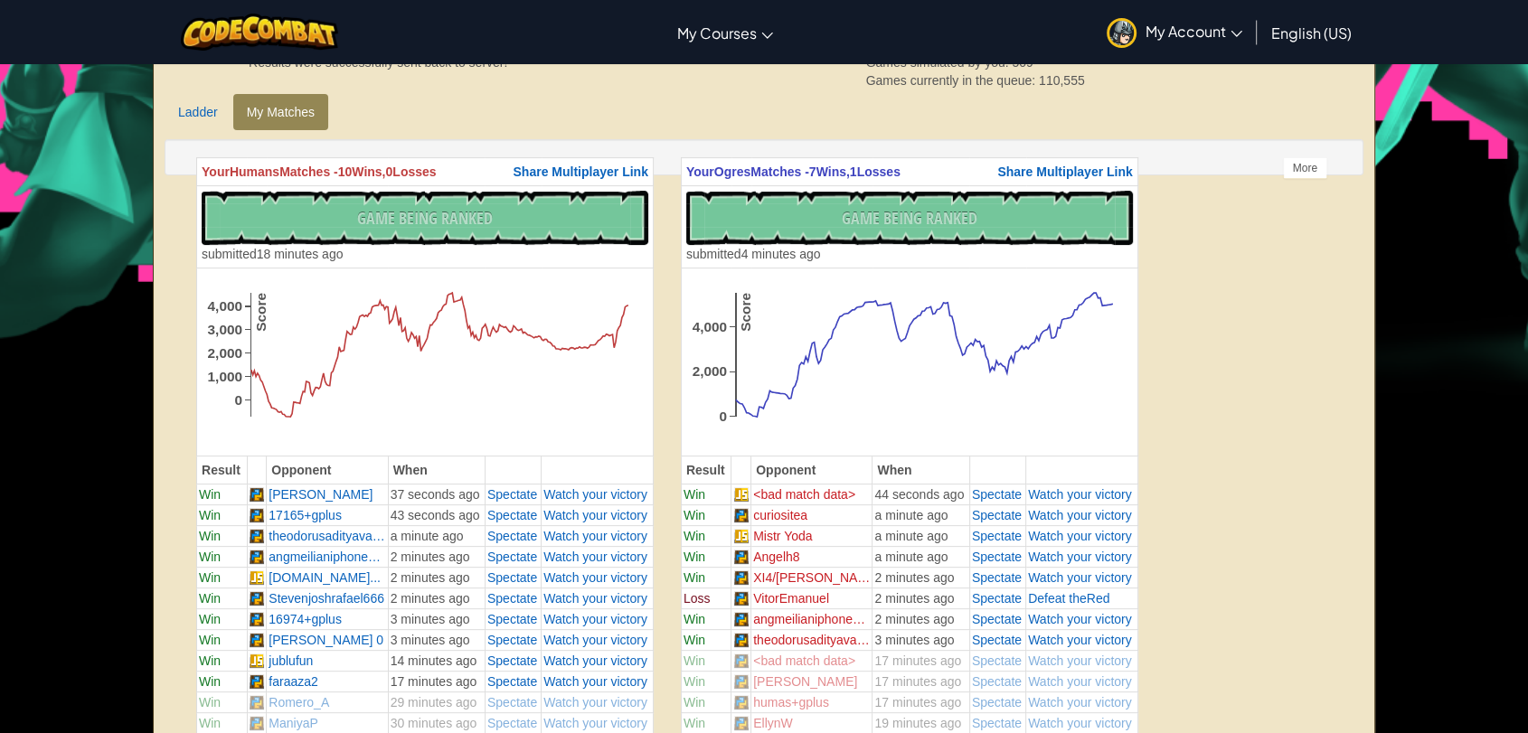
click at [206, 106] on link "Ladder" at bounding box center [198, 112] width 67 height 36
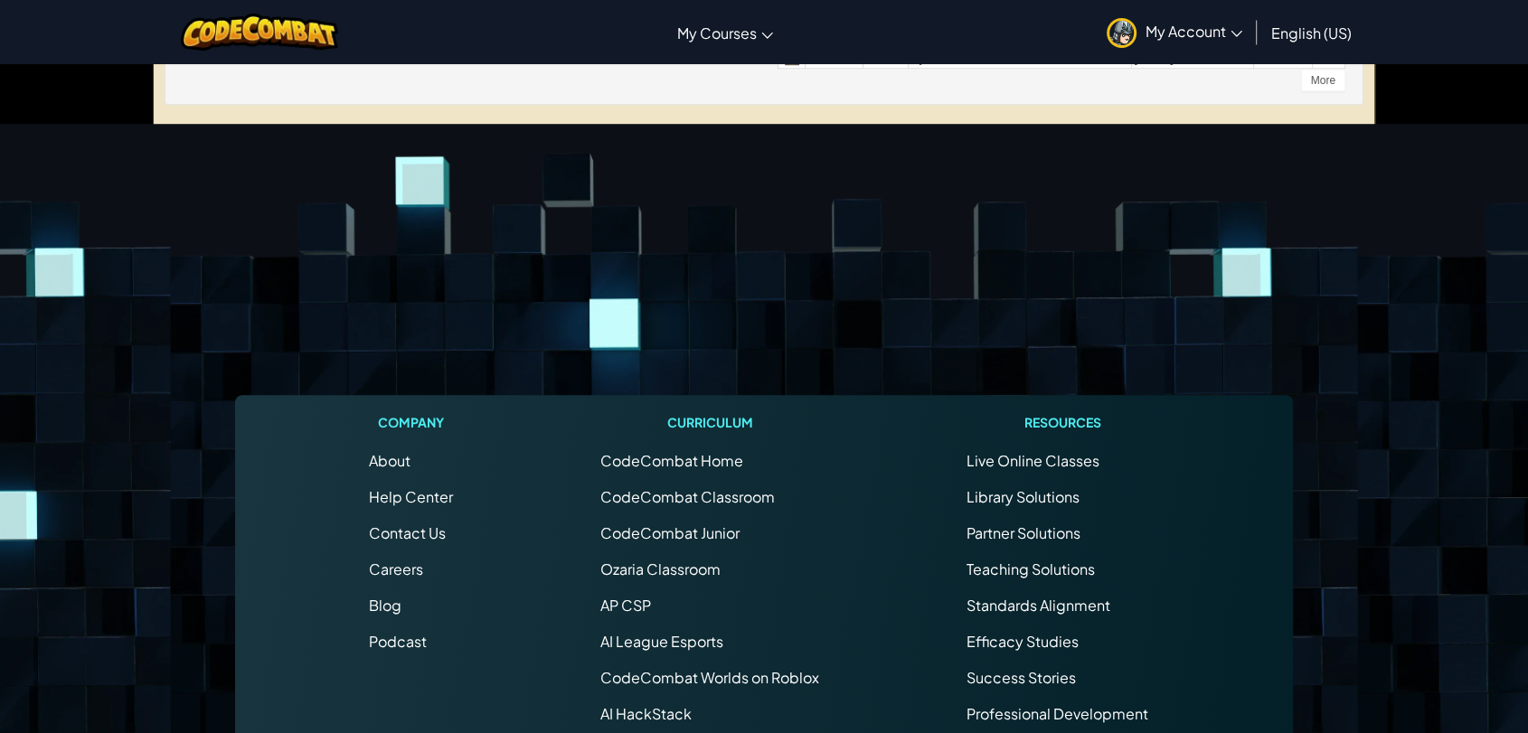
scroll to position [1306, 0]
